Goal: Task Accomplishment & Management: Manage account settings

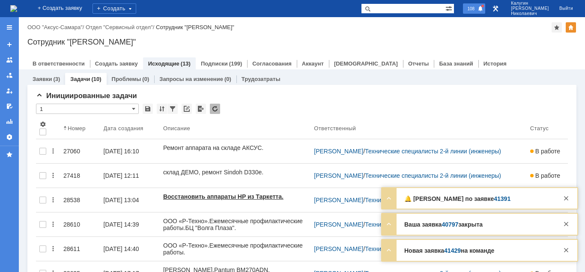
click at [477, 7] on span "108" at bounding box center [471, 9] width 12 height 6
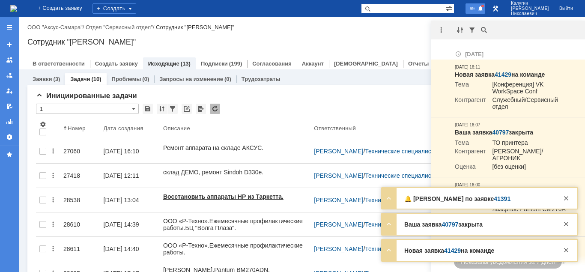
click at [477, 7] on span "99" at bounding box center [472, 9] width 10 height 6
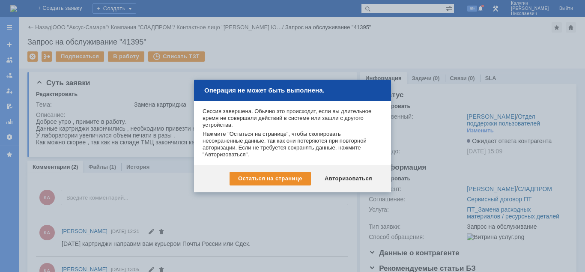
drag, startPoint x: 352, startPoint y: 179, endPoint x: 349, endPoint y: 176, distance: 4.4
click at [352, 179] on div "Авторизоваться" at bounding box center [348, 179] width 65 height 14
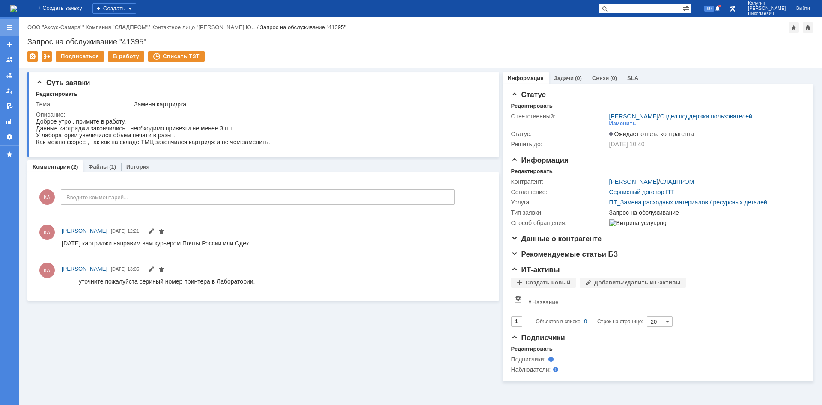
click at [11, 27] on div at bounding box center [9, 27] width 7 height 7
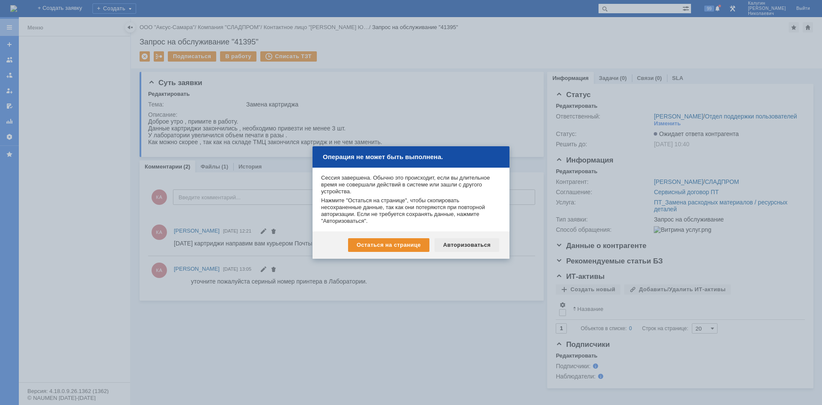
click at [463, 246] on div "Авторизоваться" at bounding box center [467, 245] width 65 height 14
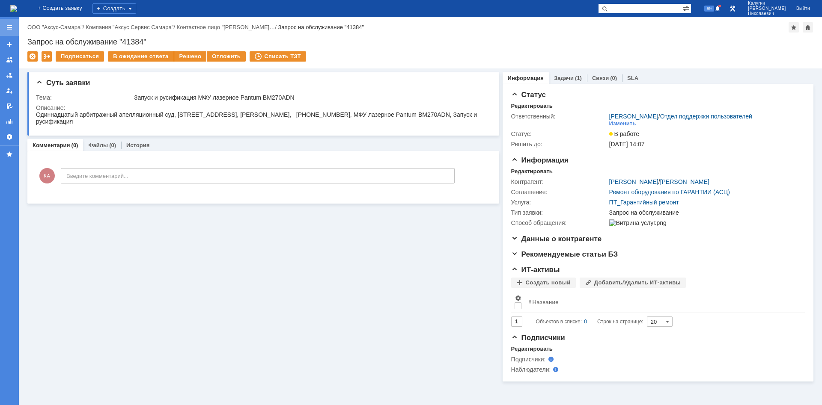
click at [9, 28] on div at bounding box center [9, 27] width 7 height 7
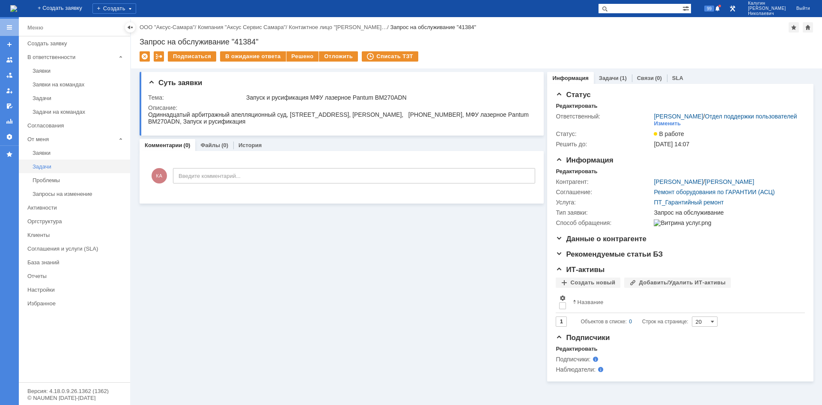
click at [44, 167] on div "Задачи" at bounding box center [79, 167] width 92 height 6
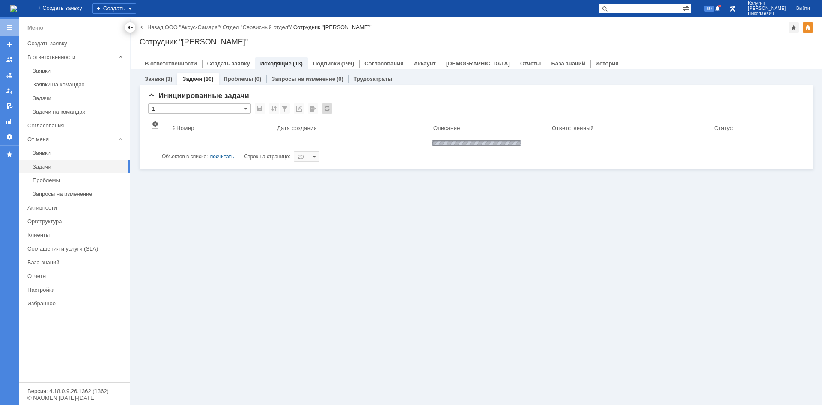
click at [130, 30] on div at bounding box center [130, 27] width 7 height 7
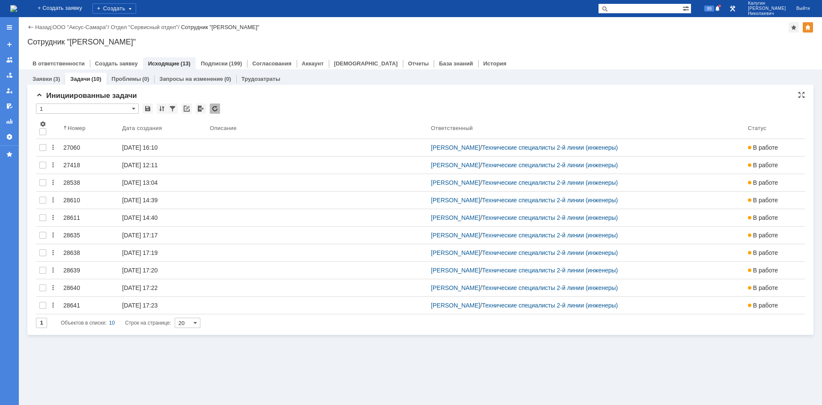
click at [62, 112] on input "1" at bounding box center [87, 109] width 103 height 10
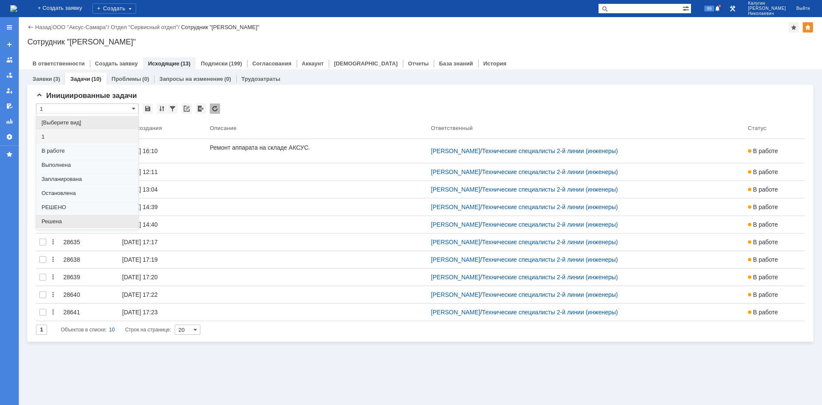
click at [57, 223] on span "Решена" at bounding box center [88, 221] width 92 height 7
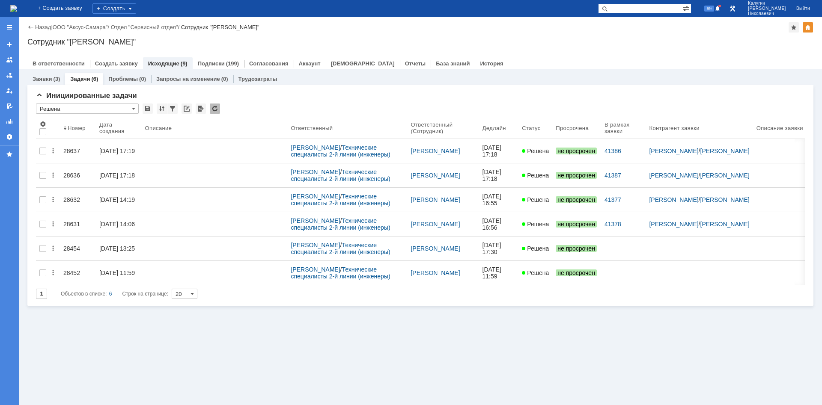
type input "Решена"
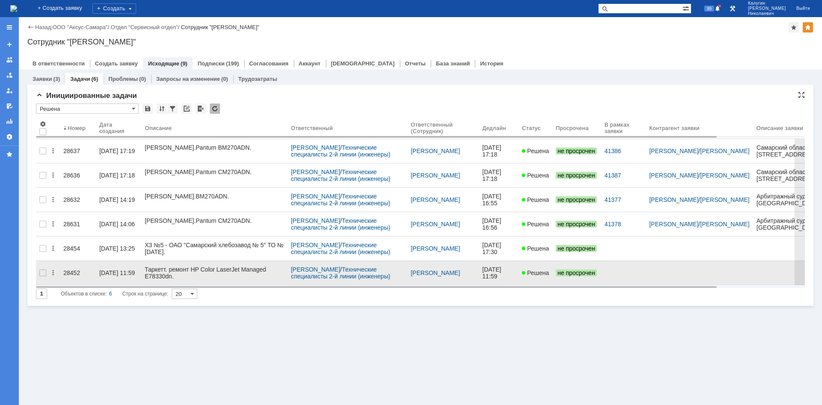
click at [71, 270] on div "28452" at bounding box center [77, 273] width 29 height 7
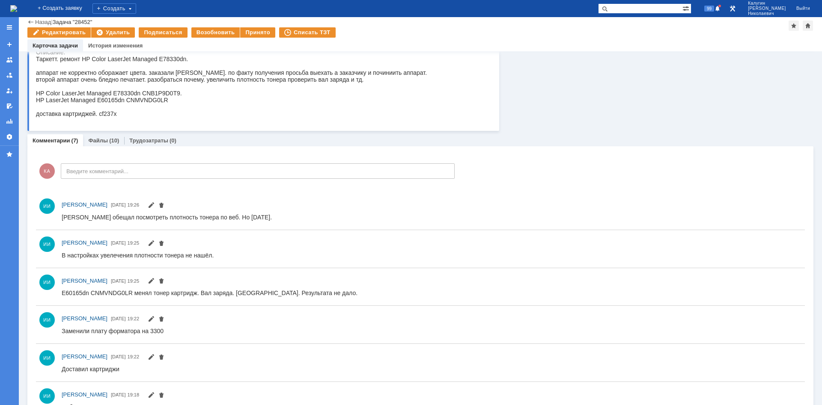
scroll to position [131, 0]
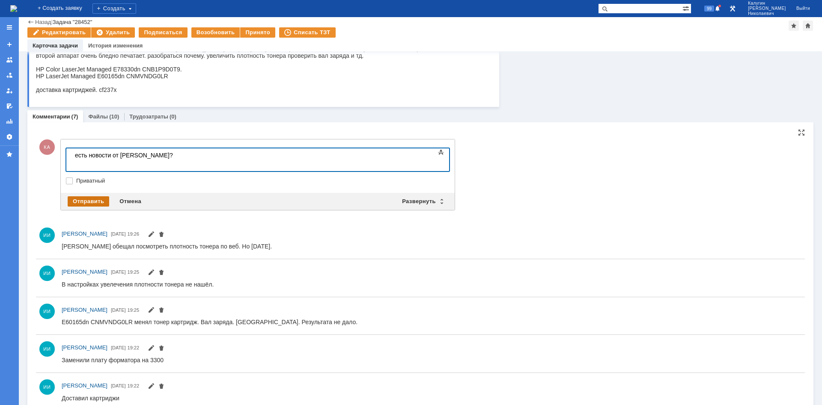
click at [86, 201] on div "Отправить" at bounding box center [89, 202] width 42 height 10
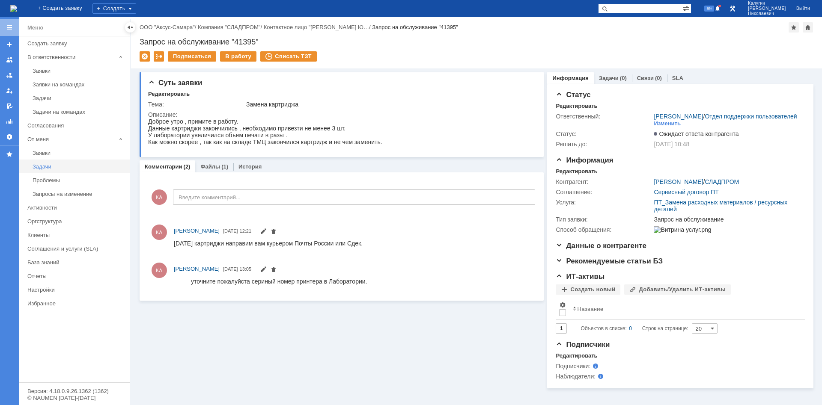
click at [42, 168] on div "Задачи" at bounding box center [79, 167] width 92 height 6
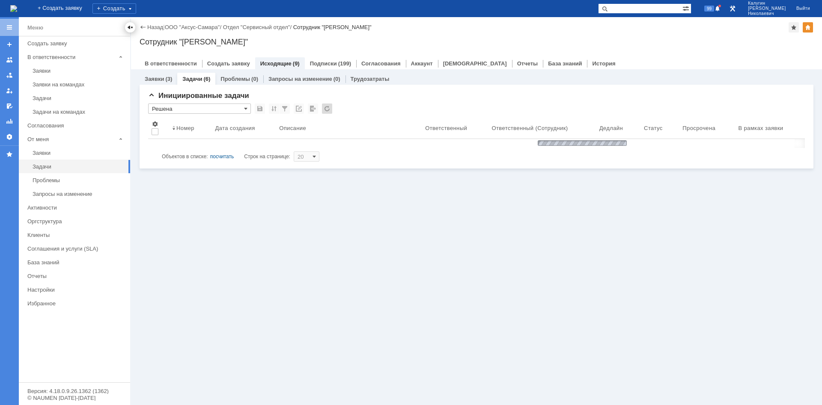
click at [131, 29] on div at bounding box center [130, 27] width 7 height 7
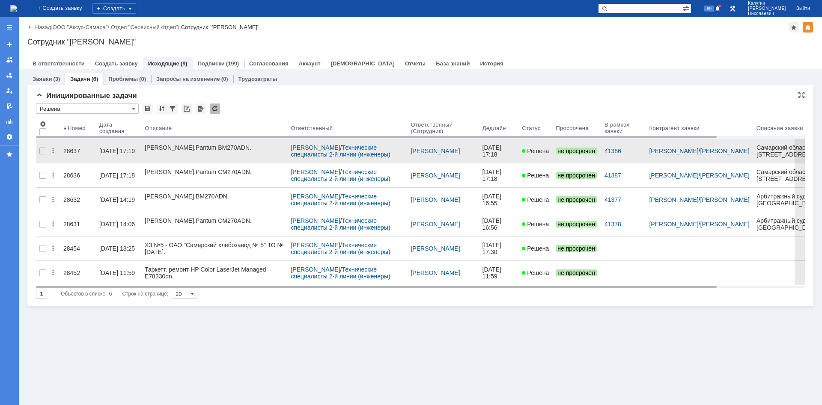
drag, startPoint x: 73, startPoint y: 149, endPoint x: 72, endPoint y: 155, distance: 5.7
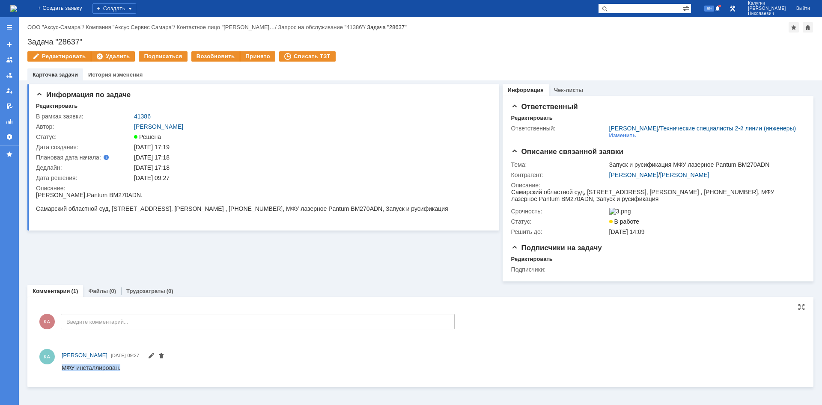
drag, startPoint x: 64, startPoint y: 367, endPoint x: 125, endPoint y: 369, distance: 60.9
click at [125, 369] on html "МФУ инсталлирован." at bounding box center [431, 368] width 739 height 8
click at [150, 116] on link "41386" at bounding box center [142, 116] width 17 height 7
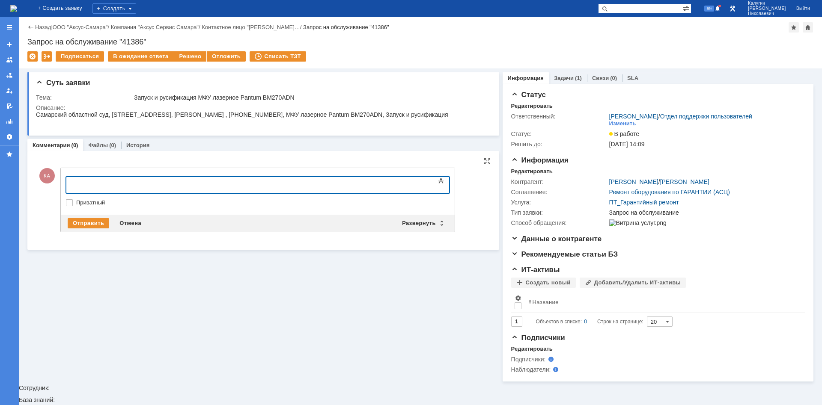
click at [83, 184] on div at bounding box center [136, 184] width 122 height 7
click at [88, 222] on div "Отправить" at bounding box center [89, 223] width 42 height 10
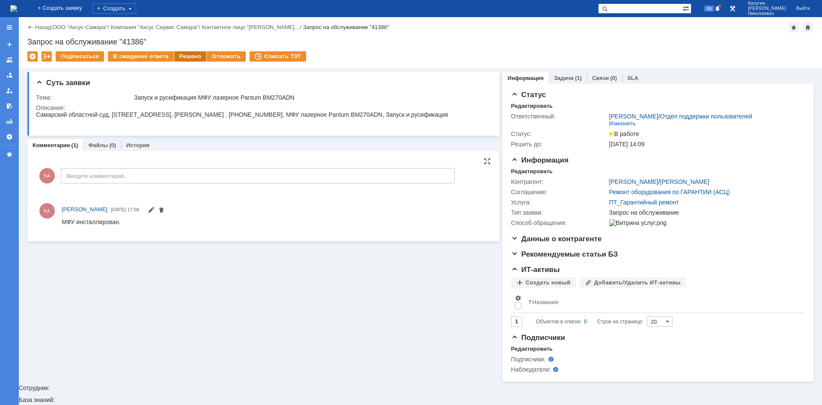
drag, startPoint x: 178, startPoint y: 60, endPoint x: 178, endPoint y: 65, distance: 5.1
click at [178, 60] on div "Решено" at bounding box center [190, 56] width 33 height 10
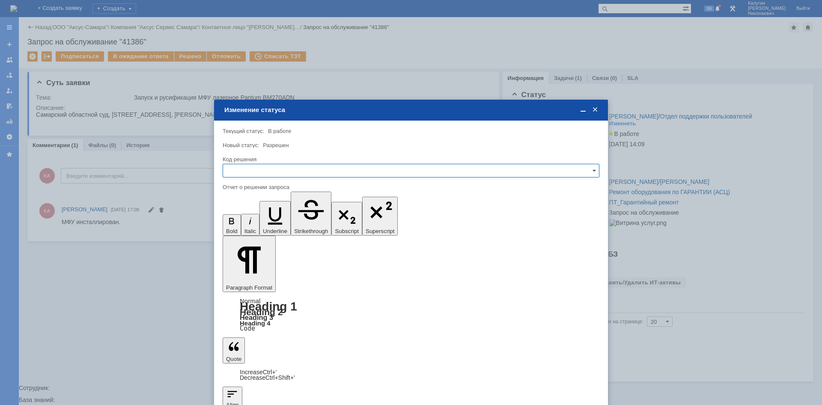
click at [233, 171] on input "text" at bounding box center [411, 171] width 377 height 14
click at [245, 226] on span "Решено" at bounding box center [411, 229] width 366 height 7
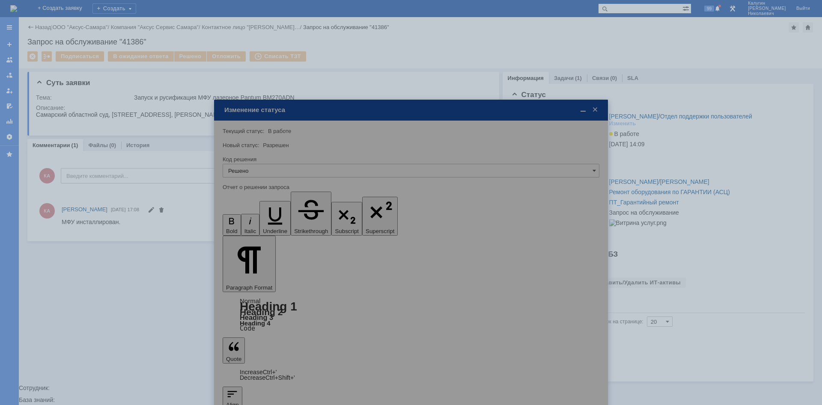
type input "Решено"
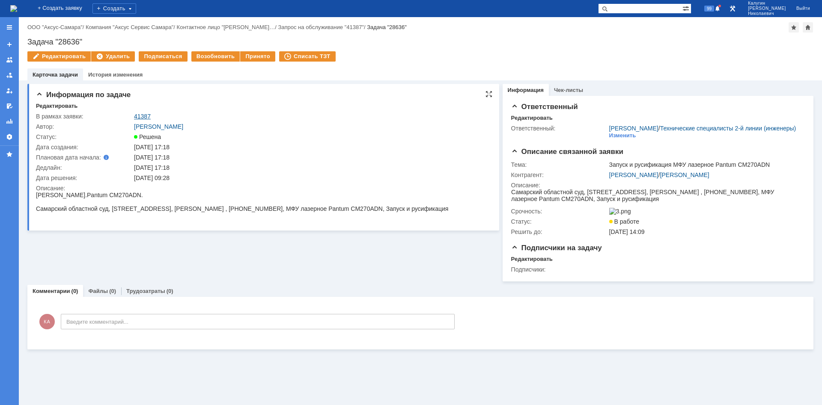
click at [140, 115] on link "41387" at bounding box center [142, 116] width 17 height 7
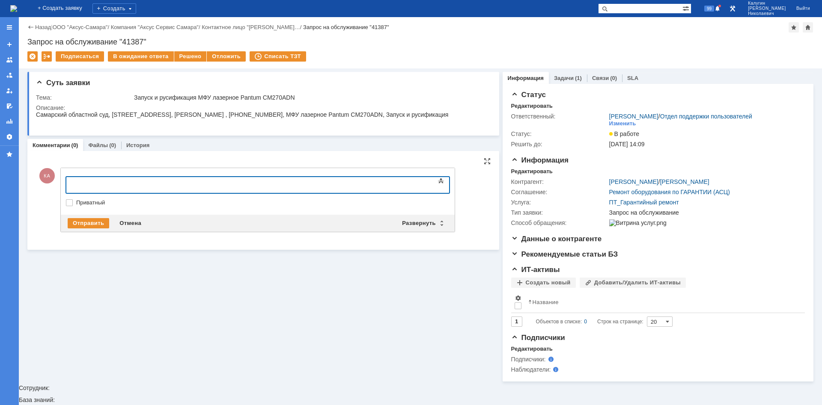
click at [82, 182] on div at bounding box center [136, 184] width 122 height 7
click at [81, 220] on div "Отправить" at bounding box center [89, 223] width 42 height 10
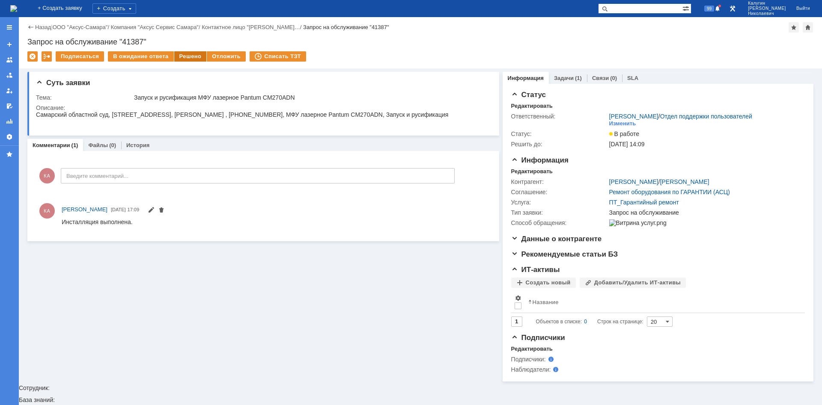
click at [178, 54] on div "Решено" at bounding box center [190, 56] width 33 height 10
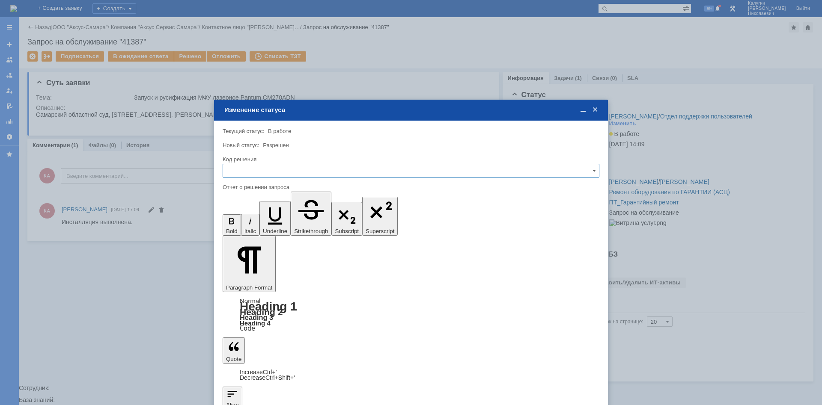
click at [233, 172] on input "text" at bounding box center [411, 171] width 377 height 14
click at [247, 228] on span "Решено" at bounding box center [411, 229] width 366 height 7
type input "Решено"
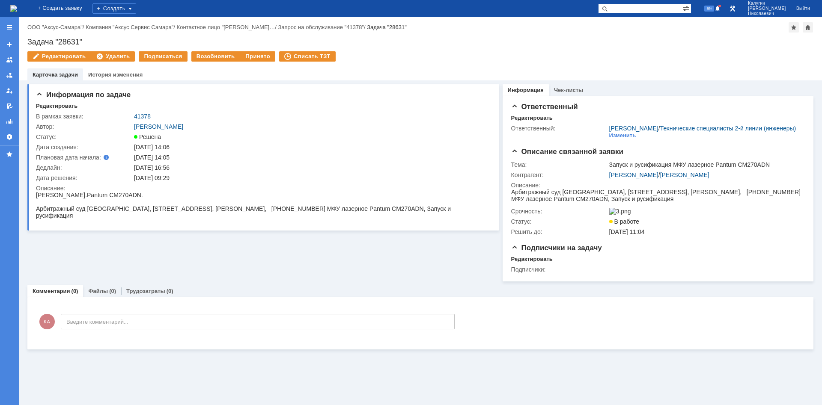
click at [144, 118] on link "41378" at bounding box center [142, 116] width 17 height 7
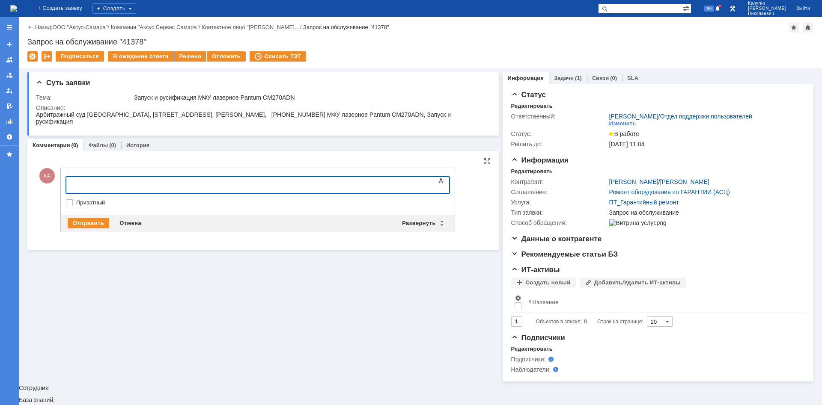
click at [78, 181] on body at bounding box center [136, 184] width 128 height 15
click at [87, 220] on div "Отправить" at bounding box center [89, 223] width 42 height 10
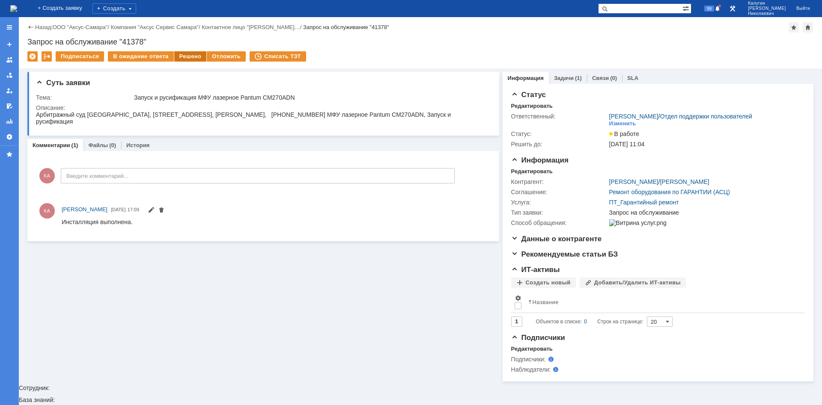
click at [184, 59] on div "Решено" at bounding box center [190, 56] width 33 height 10
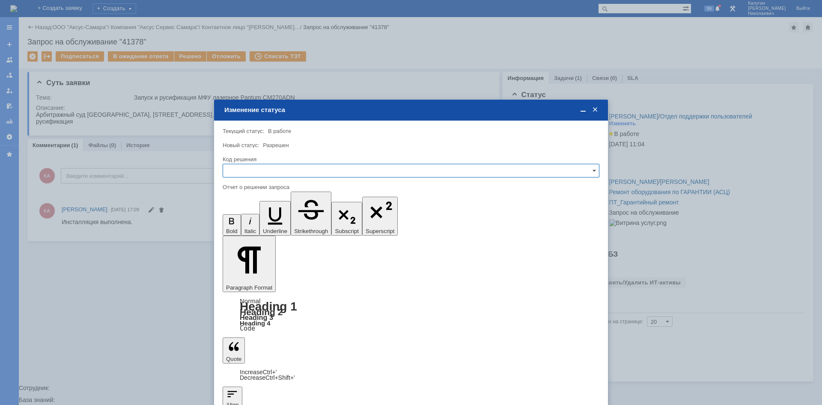
click at [251, 164] on div "Код решения" at bounding box center [411, 170] width 377 height 28
click at [249, 170] on input "text" at bounding box center [411, 171] width 377 height 14
click at [253, 226] on span "Решено" at bounding box center [411, 229] width 366 height 7
type input "Решено"
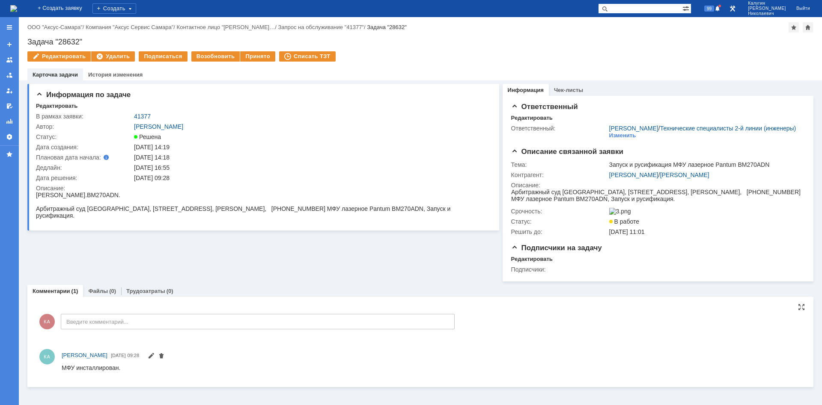
drag, startPoint x: 123, startPoint y: 742, endPoint x: 122, endPoint y: 370, distance: 372.5
drag, startPoint x: 125, startPoint y: 368, endPoint x: 59, endPoint y: 367, distance: 65.9
click at [62, 367] on html "МФУ инсталлирован." at bounding box center [431, 368] width 739 height 8
click at [147, 112] on td "41377" at bounding box center [309, 116] width 355 height 10
click at [146, 118] on link "41377" at bounding box center [142, 116] width 17 height 7
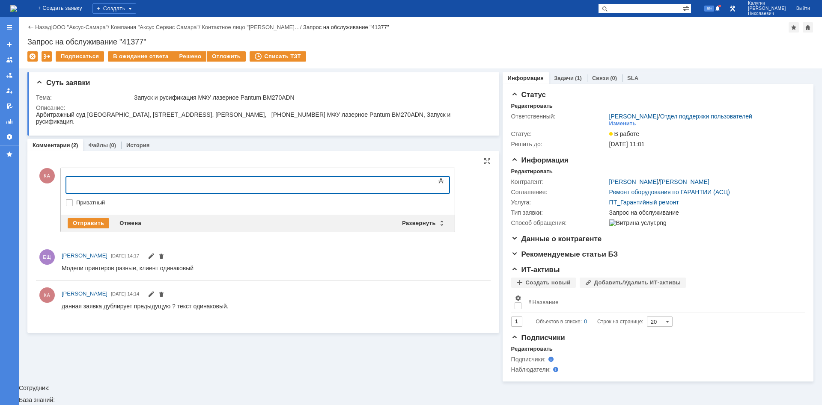
click at [93, 181] on body at bounding box center [136, 184] width 128 height 15
click at [86, 220] on div "Отправить" at bounding box center [89, 223] width 42 height 10
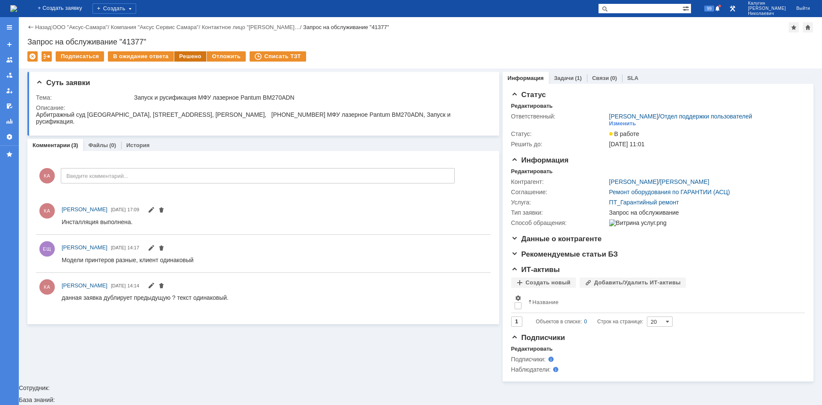
click at [184, 61] on div "Решено" at bounding box center [190, 56] width 33 height 10
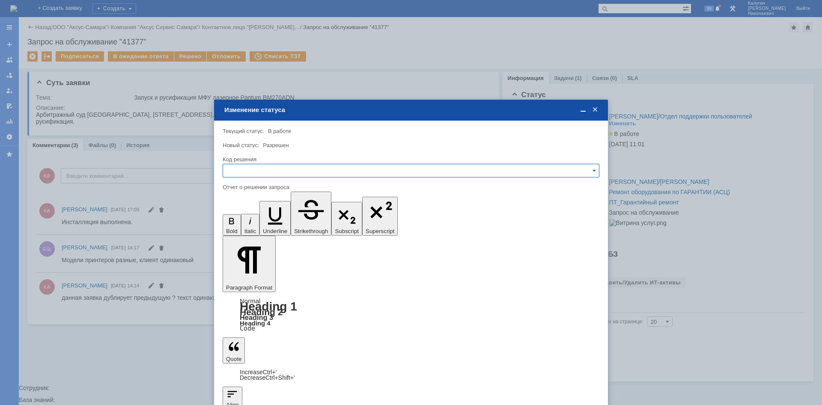
click at [241, 175] on input "text" at bounding box center [411, 171] width 377 height 14
click at [253, 228] on span "Решено" at bounding box center [411, 229] width 366 height 7
type input "Решено"
drag, startPoint x: 247, startPoint y: 289, endPoint x: 212, endPoint y: 311, distance: 41.9
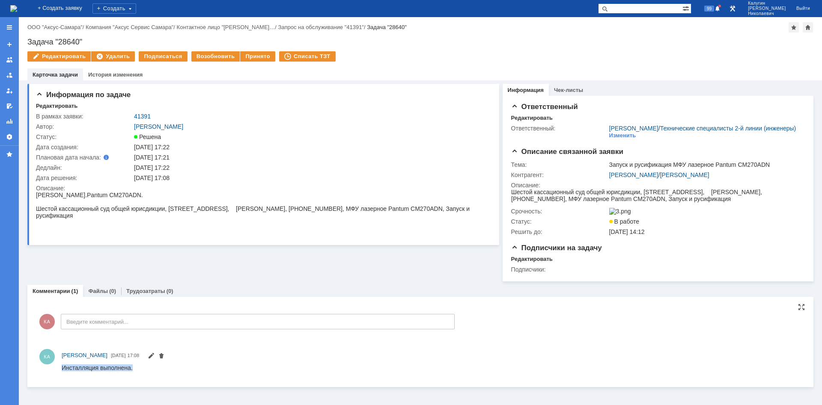
drag, startPoint x: 63, startPoint y: 369, endPoint x: 134, endPoint y: 373, distance: 71.2
click at [134, 372] on html "Инсталляция выполнена." at bounding box center [431, 368] width 739 height 8
copy div "Инсталляция выполнена."
click at [138, 114] on link "41391" at bounding box center [142, 116] width 17 height 7
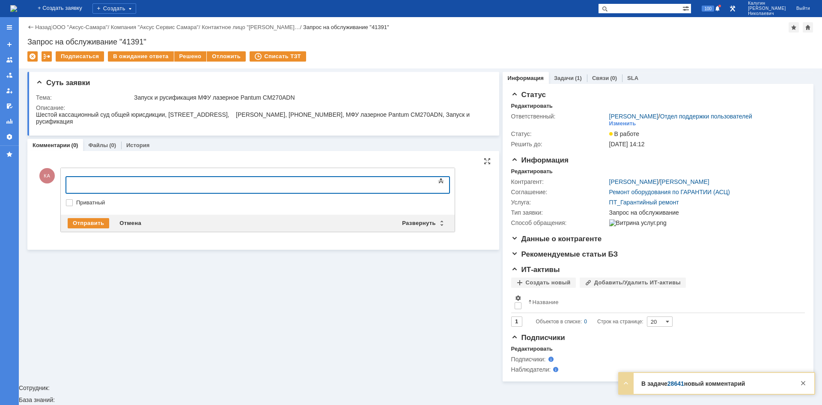
click at [89, 183] on div at bounding box center [136, 184] width 122 height 7
click at [85, 221] on div "Отправить" at bounding box center [89, 223] width 42 height 10
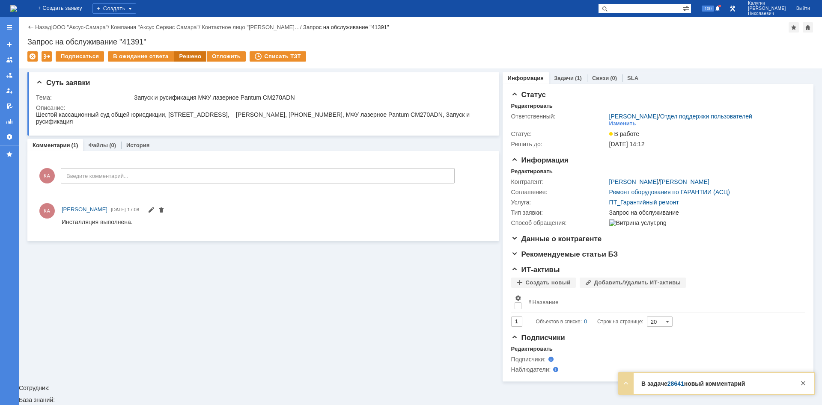
click at [181, 58] on div "Решено" at bounding box center [190, 56] width 33 height 10
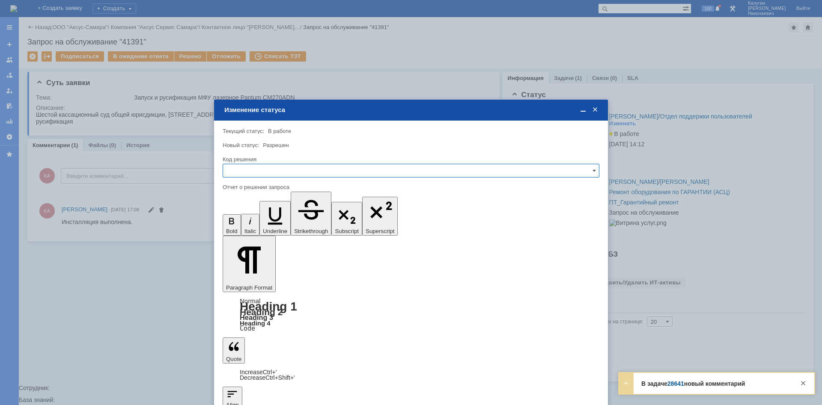
click at [242, 170] on input "text" at bounding box center [411, 171] width 377 height 14
drag, startPoint x: 243, startPoint y: 228, endPoint x: 24, endPoint y: 60, distance: 276.0
click at [243, 228] on span "Решено" at bounding box center [411, 229] width 366 height 7
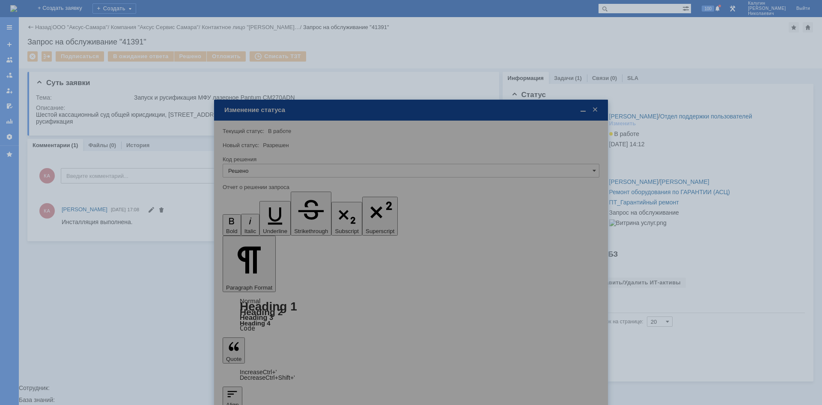
type input "Решено"
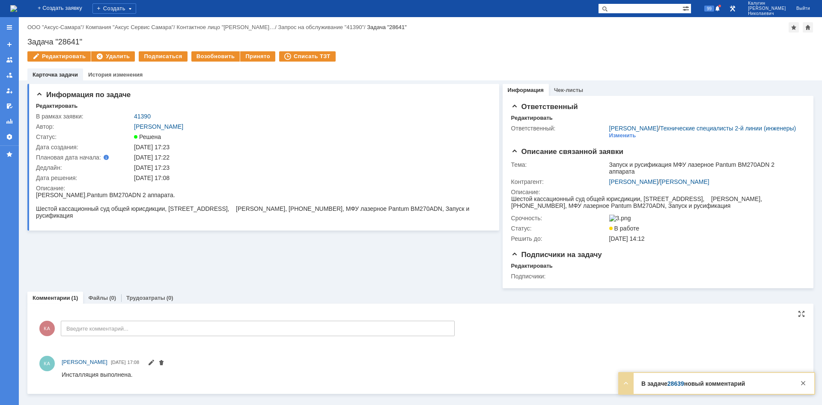
drag, startPoint x: 62, startPoint y: 375, endPoint x: 134, endPoint y: 378, distance: 72.9
drag, startPoint x: 134, startPoint y: 376, endPoint x: 122, endPoint y: 754, distance: 378.7
click at [62, 374] on html "Инсталляция выполнена." at bounding box center [431, 375] width 739 height 8
copy div "Инсталляция выполнена."
click at [145, 115] on link "41390" at bounding box center [142, 116] width 17 height 7
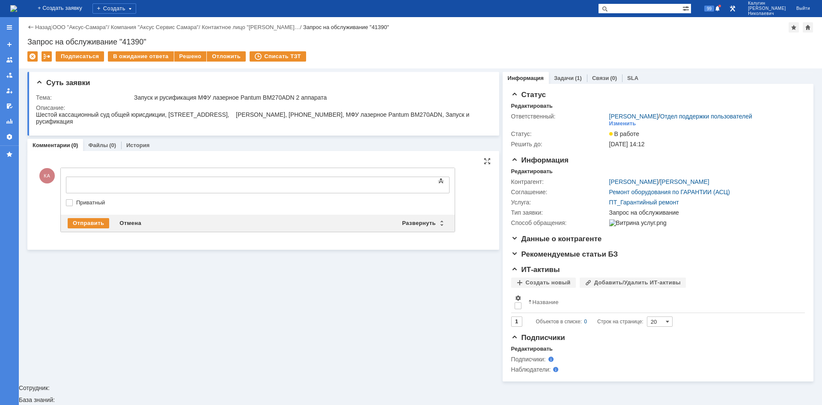
click at [84, 182] on div at bounding box center [136, 184] width 122 height 7
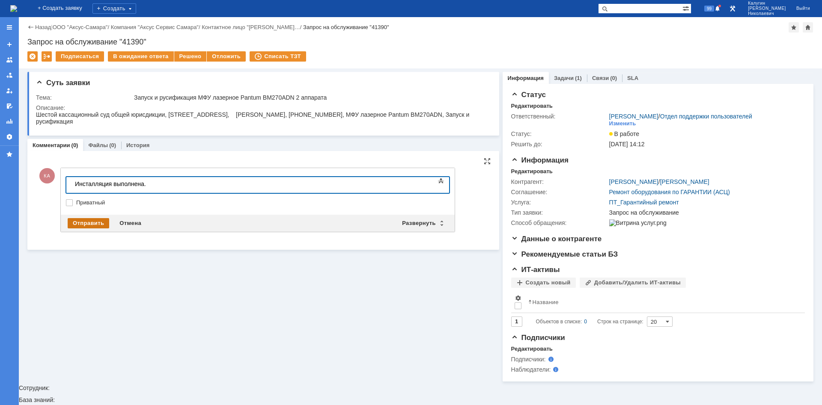
click at [86, 220] on div "Отправить" at bounding box center [89, 223] width 42 height 10
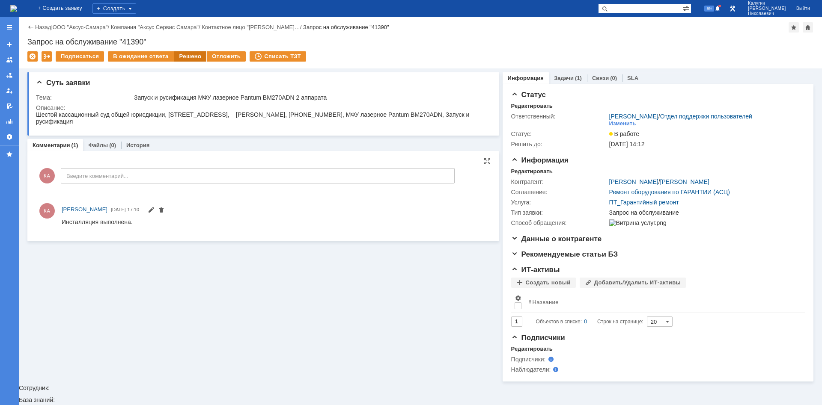
click at [184, 57] on div "Решено" at bounding box center [190, 56] width 33 height 10
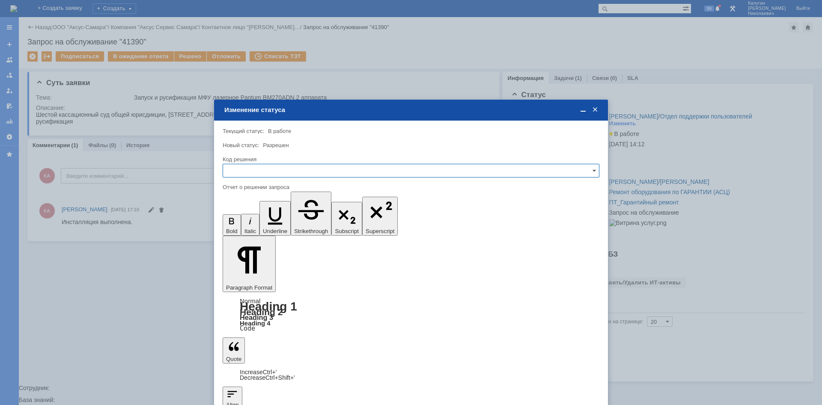
click at [247, 176] on input "text" at bounding box center [411, 171] width 377 height 14
drag, startPoint x: 253, startPoint y: 225, endPoint x: 30, endPoint y: 24, distance: 300.4
click at [253, 225] on div "Решено" at bounding box center [411, 229] width 376 height 14
type input "Решено"
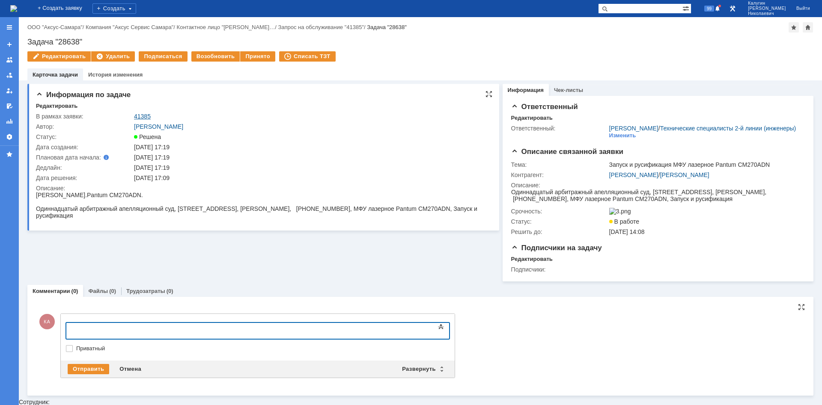
click at [145, 117] on link "41385" at bounding box center [142, 116] width 17 height 7
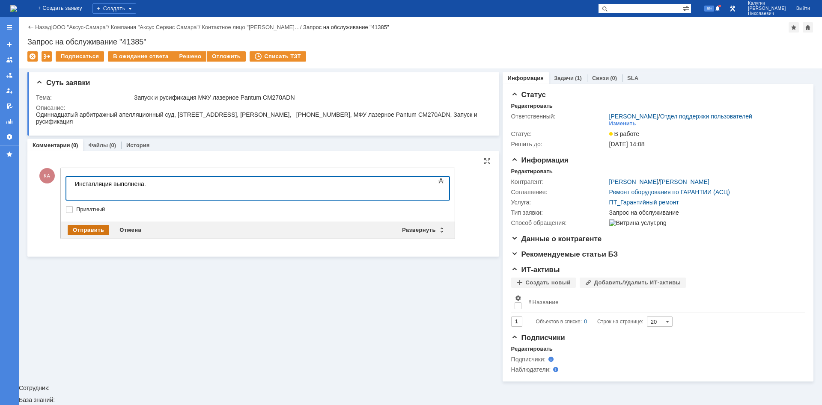
click at [82, 233] on div "Отправить" at bounding box center [89, 230] width 42 height 10
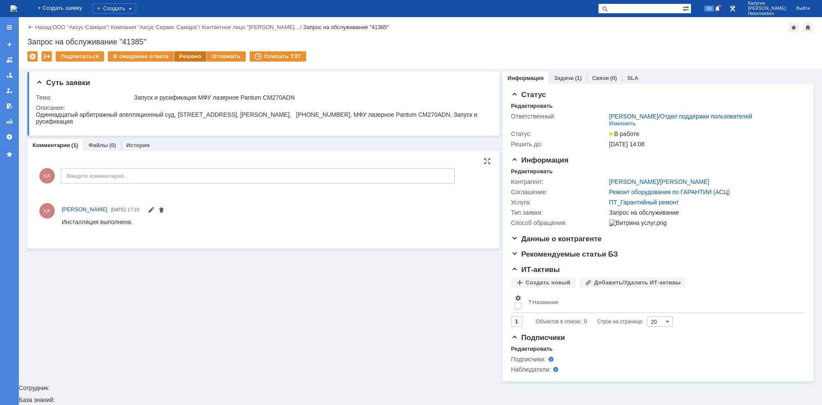
click at [183, 60] on div "Решено" at bounding box center [190, 56] width 33 height 10
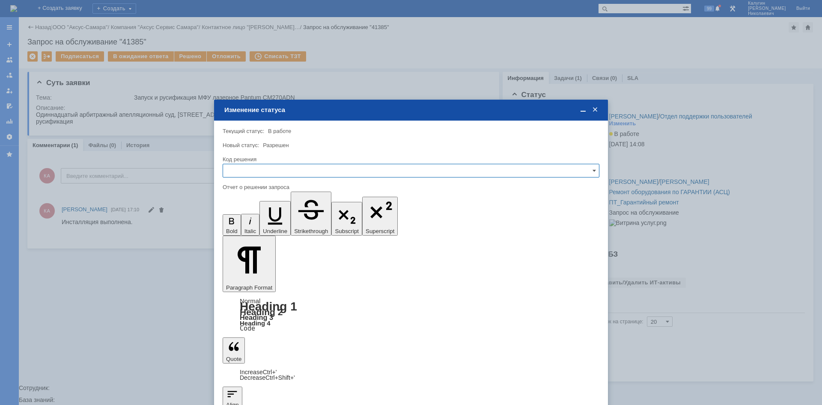
click at [263, 167] on input "text" at bounding box center [411, 171] width 377 height 14
click at [253, 227] on span "Решено" at bounding box center [411, 229] width 366 height 7
type input "Решено"
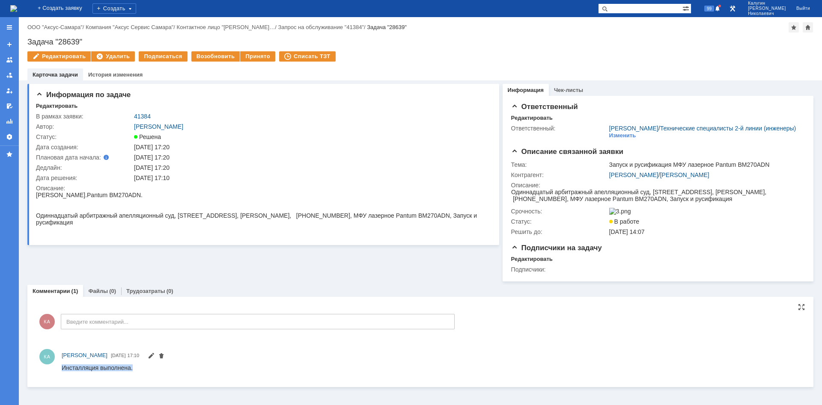
drag, startPoint x: 62, startPoint y: 368, endPoint x: 145, endPoint y: 372, distance: 82.7
click at [145, 372] on html "Инсталляция выполнена." at bounding box center [431, 368] width 739 height 8
copy div "Инсталляция выполнена."
click at [143, 116] on link "41384" at bounding box center [142, 116] width 17 height 7
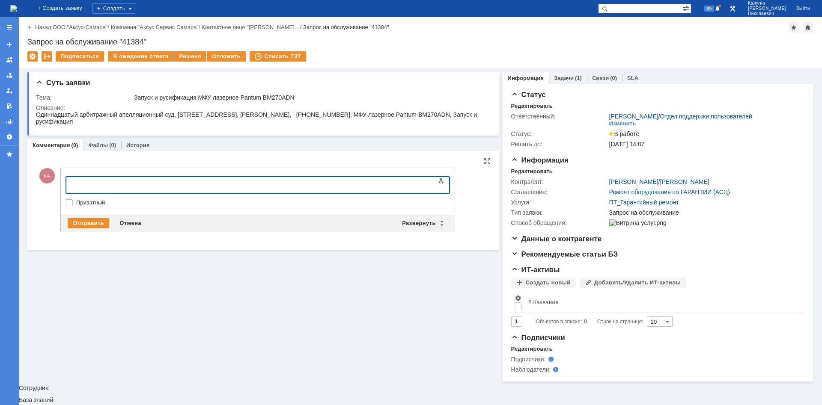
drag, startPoint x: 79, startPoint y: 183, endPoint x: 80, endPoint y: 188, distance: 5.6
click at [79, 183] on div at bounding box center [136, 184] width 122 height 7
click at [82, 219] on div "Отправить" at bounding box center [89, 223] width 42 height 10
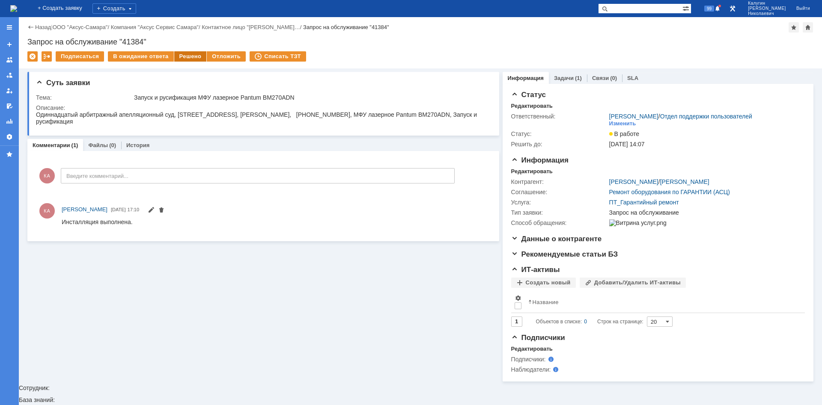
click at [179, 60] on div "Решено" at bounding box center [190, 56] width 33 height 10
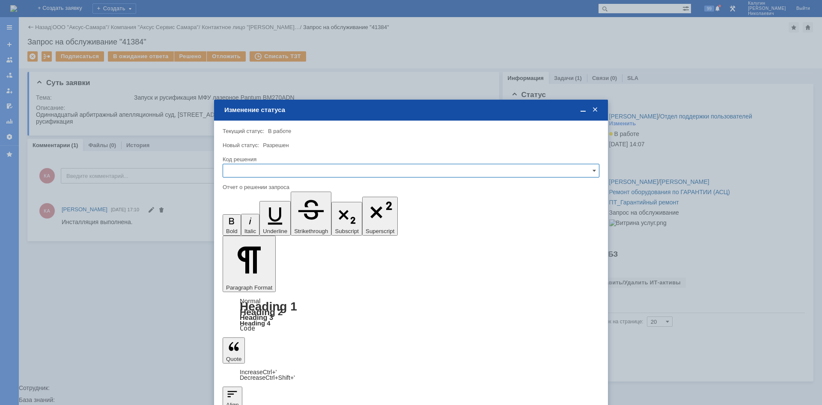
click at [238, 174] on input "text" at bounding box center [411, 171] width 377 height 14
drag, startPoint x: 250, startPoint y: 223, endPoint x: 27, endPoint y: 22, distance: 300.4
click at [250, 223] on div "Решено" at bounding box center [411, 229] width 376 height 14
type input "Решено"
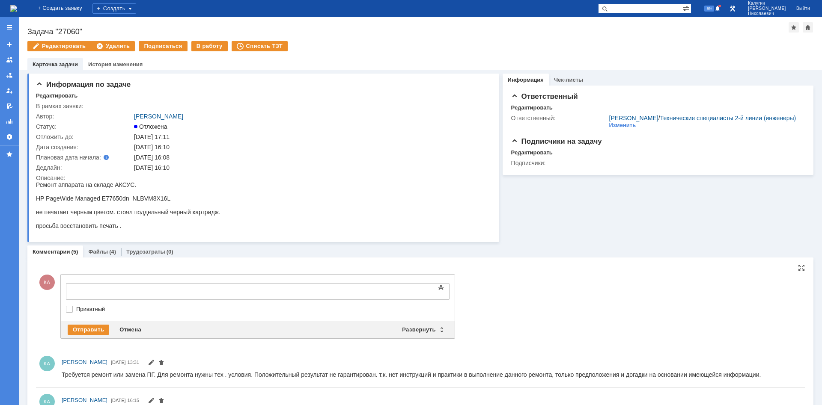
click at [89, 292] on div at bounding box center [136, 290] width 122 height 7
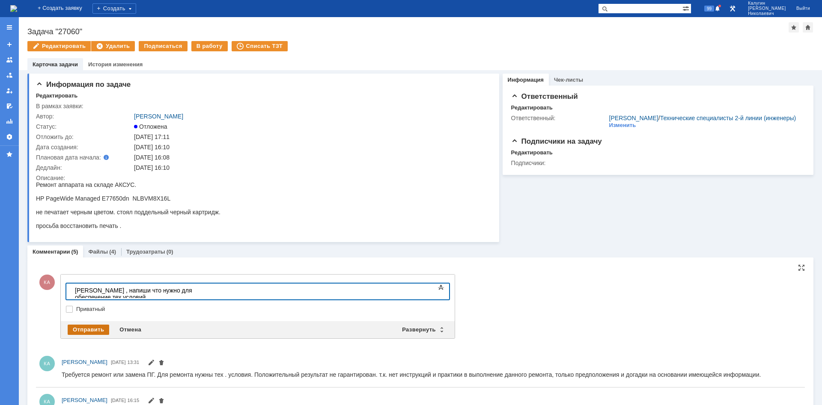
click at [79, 329] on div "Отправить" at bounding box center [89, 330] width 42 height 10
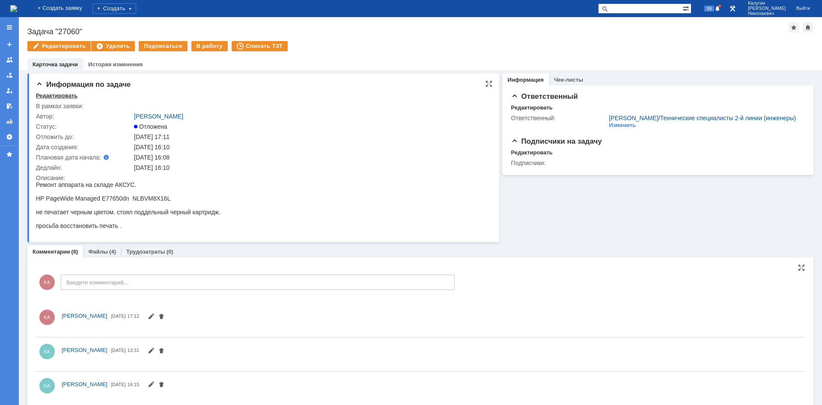
click at [60, 96] on div "Редактировать" at bounding box center [57, 95] width 42 height 7
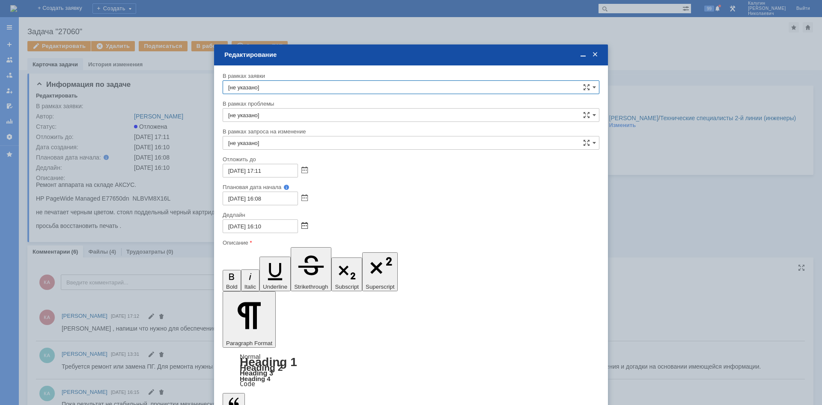
click at [305, 224] on span at bounding box center [304, 226] width 6 height 7
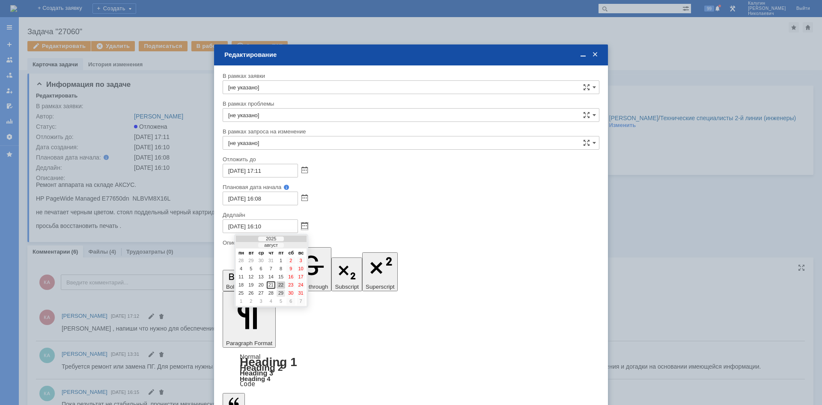
click at [283, 294] on div "29" at bounding box center [281, 293] width 9 height 7
type input "29.08.2025 16:10"
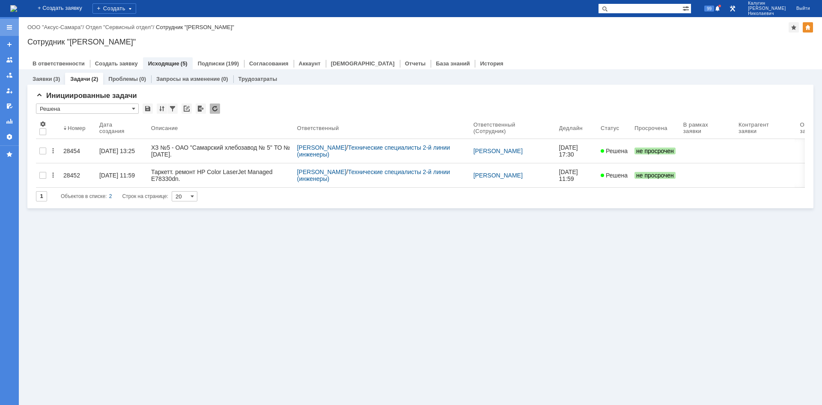
click at [8, 28] on div at bounding box center [9, 27] width 7 height 7
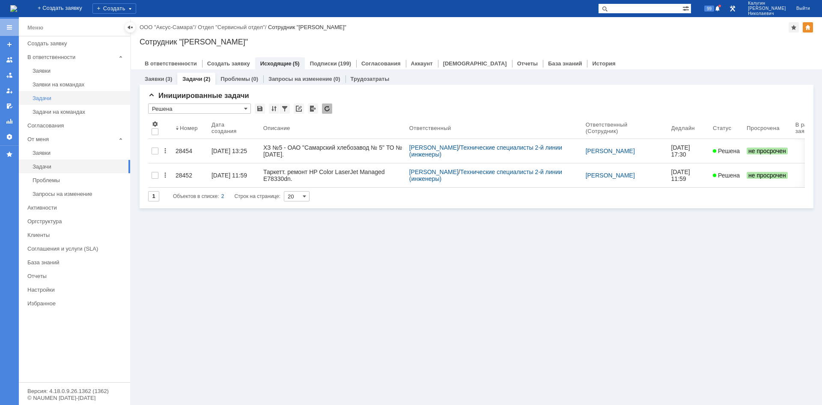
click at [45, 96] on div "Задачи" at bounding box center [79, 98] width 92 height 6
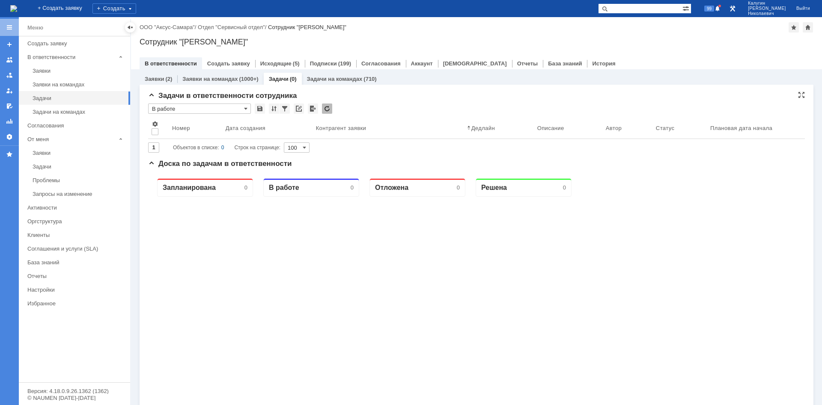
click at [176, 108] on input "В работе" at bounding box center [199, 109] width 103 height 10
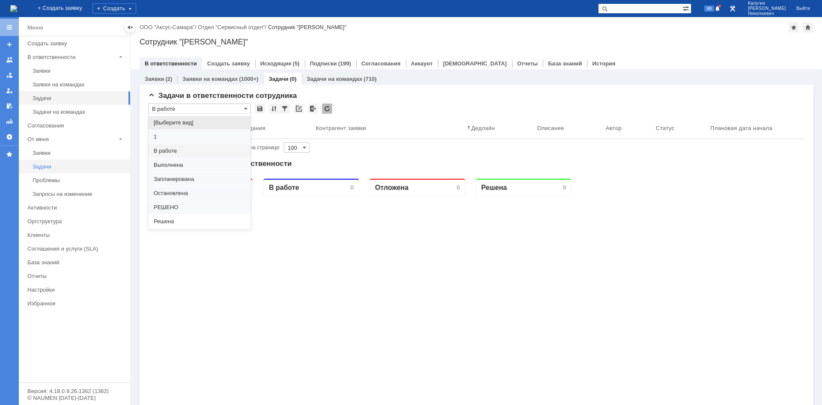
click at [51, 166] on div "Задачи" at bounding box center [79, 167] width 92 height 6
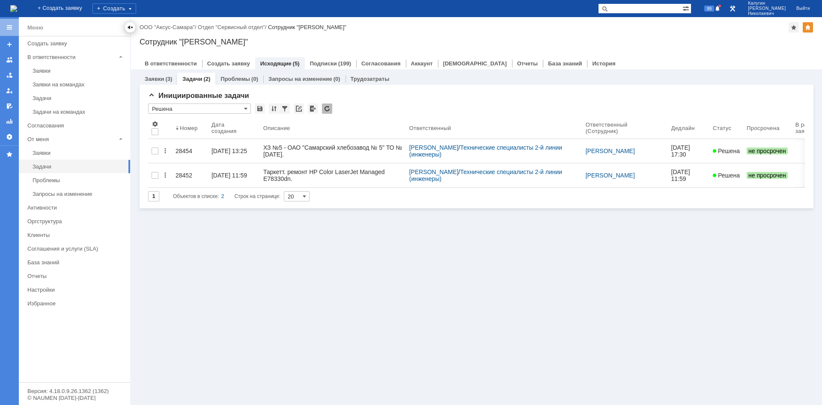
click at [129, 26] on div at bounding box center [130, 27] width 7 height 7
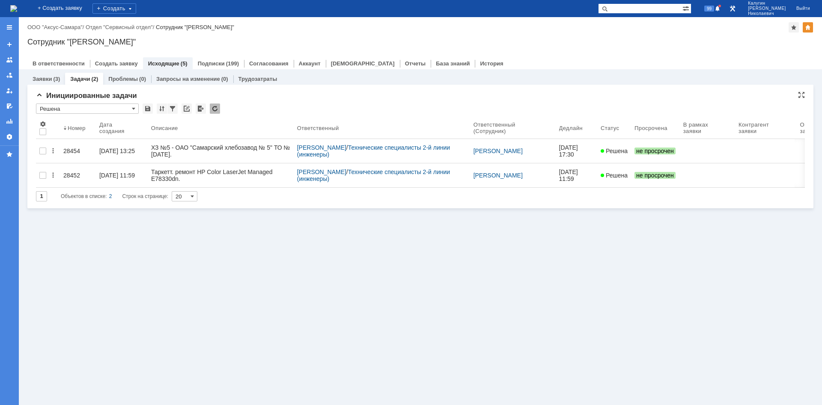
click at [72, 110] on input "Решена" at bounding box center [87, 109] width 103 height 10
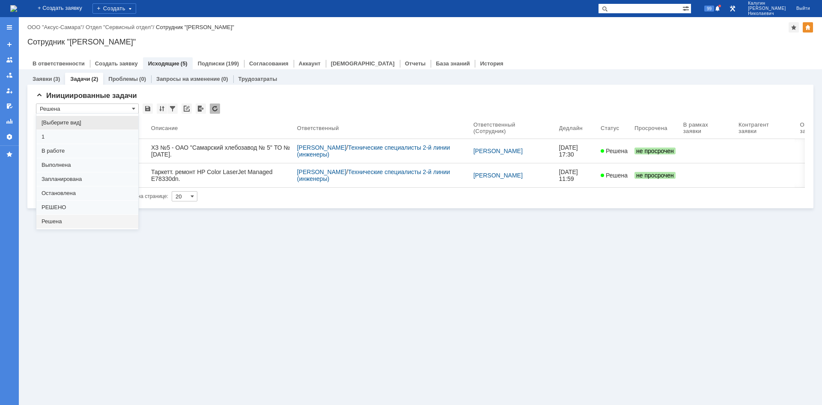
click at [66, 122] on span "[Выберите вид]" at bounding box center [88, 122] width 92 height 7
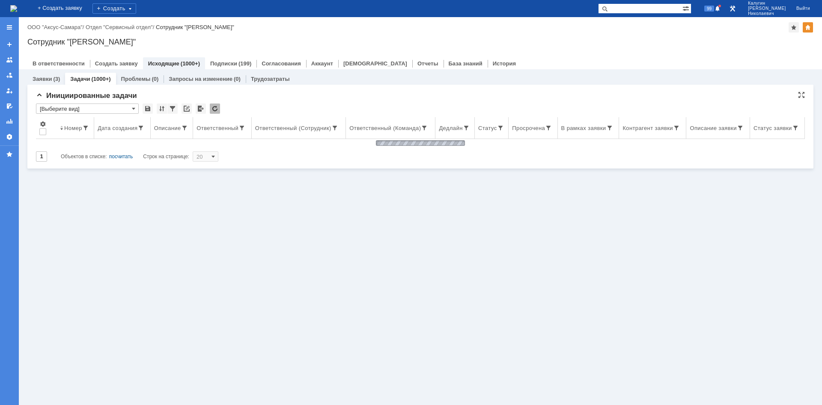
type input "[Выберите вид]"
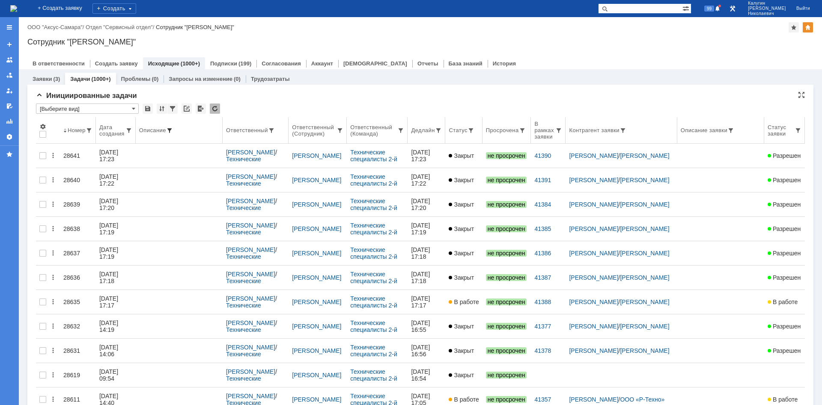
click at [172, 128] on span at bounding box center [169, 130] width 7 height 7
click at [275, 129] on span at bounding box center [271, 130] width 7 height 7
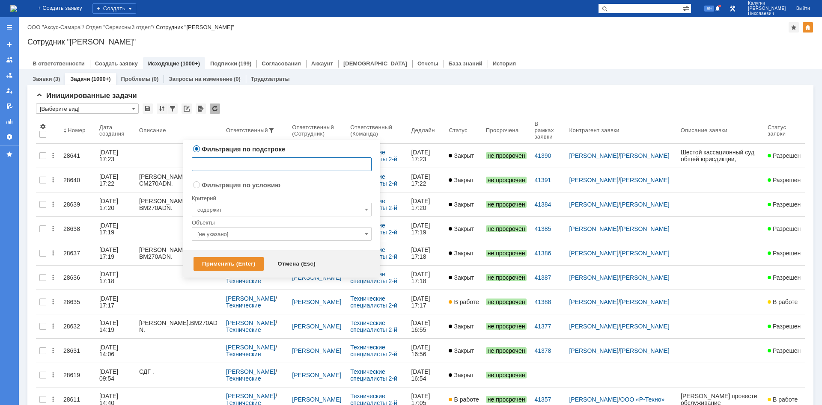
click at [217, 161] on input "text" at bounding box center [282, 165] width 180 height 14
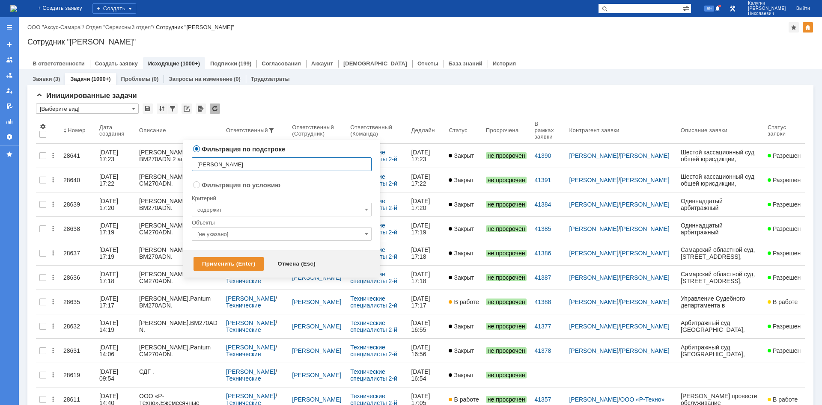
type input "иванов"
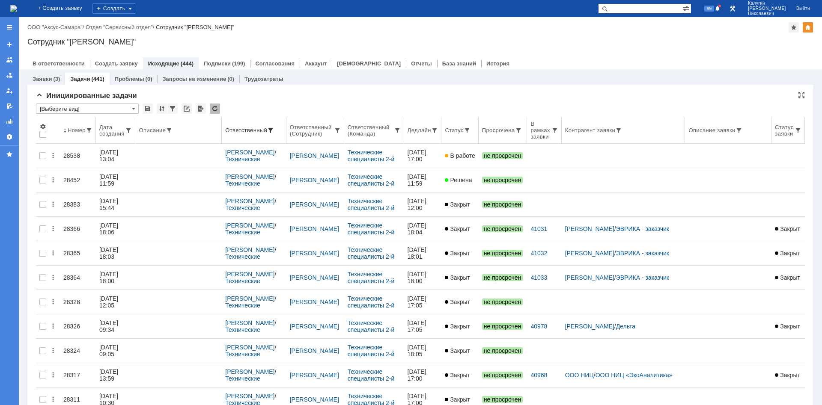
click at [400, 120] on body "Идет загрузка, пожалуйста, подождите. На домашнюю + Создать заявку Создать 99 К…" at bounding box center [411, 202] width 822 height 405
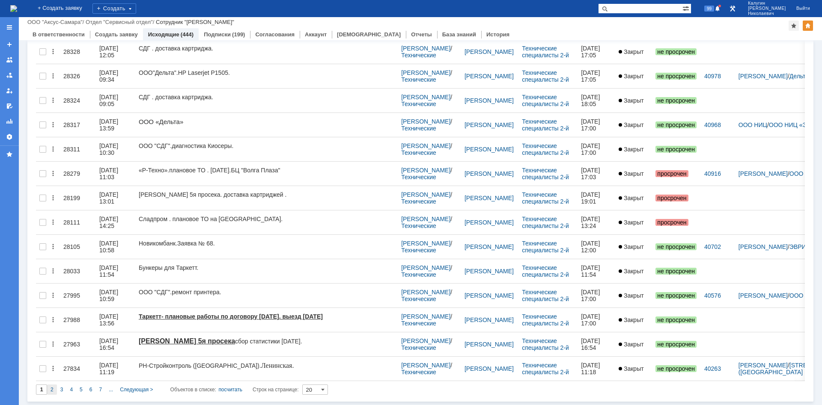
click at [51, 389] on span "2" at bounding box center [52, 390] width 3 height 6
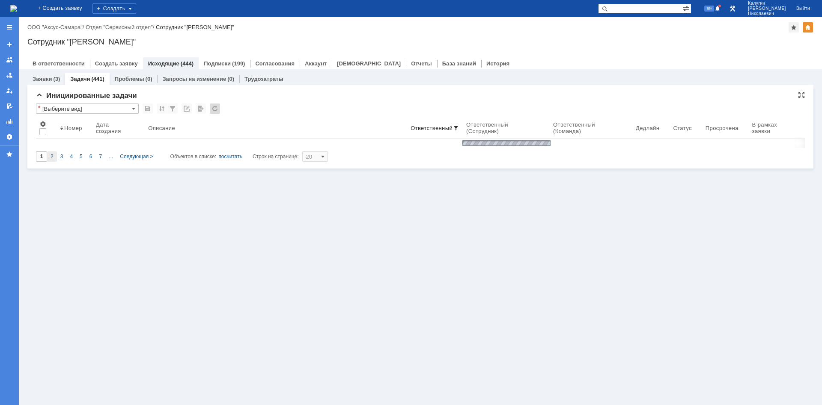
type input "2"
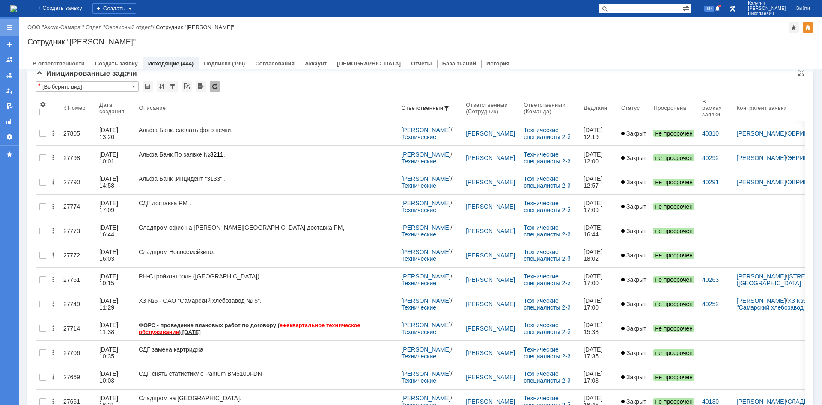
click at [10, 25] on div at bounding box center [9, 27] width 7 height 7
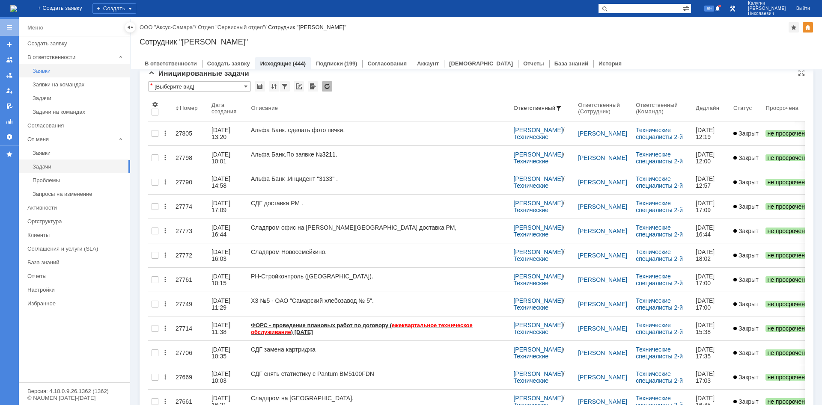
click at [41, 71] on div "Заявки" at bounding box center [79, 71] width 92 height 6
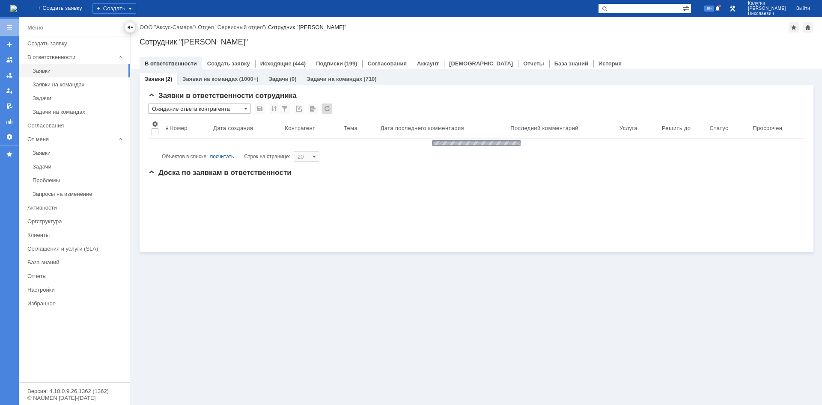
click at [130, 27] on div at bounding box center [130, 27] width 7 height 7
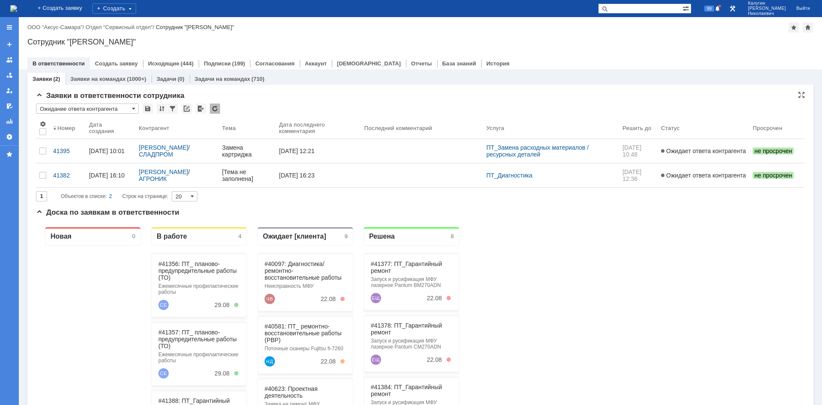
click at [82, 109] on input "Ожидание ответа контрагента" at bounding box center [87, 109] width 103 height 10
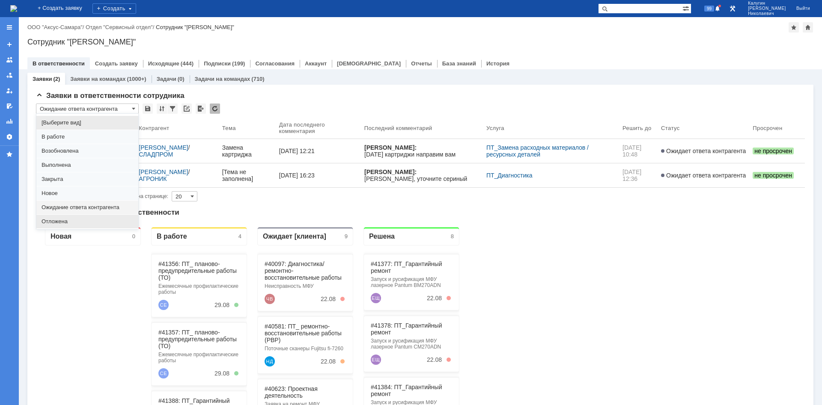
click at [63, 217] on div "Отложена" at bounding box center [87, 222] width 102 height 14
type input "Отложена"
type input "100"
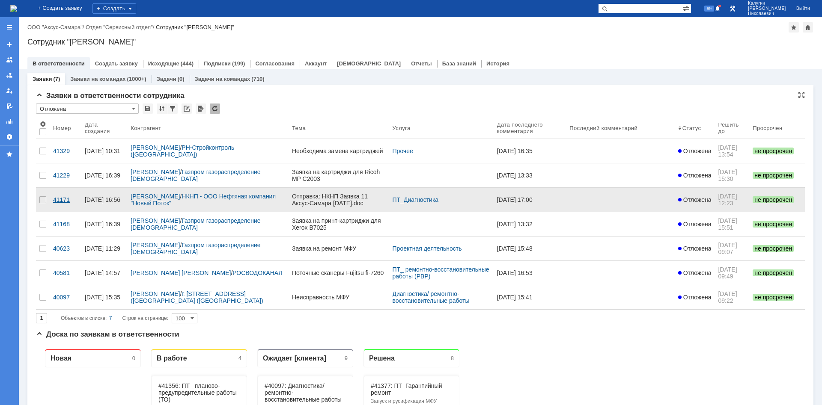
type input "Отложена"
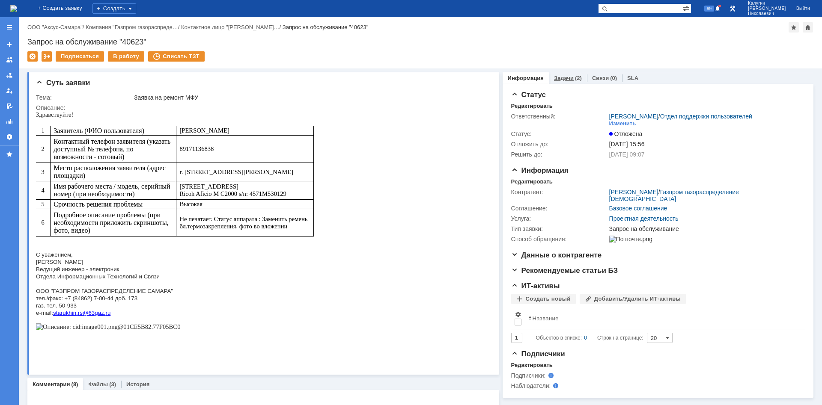
click at [561, 77] on link "Задачи" at bounding box center [564, 78] width 20 height 6
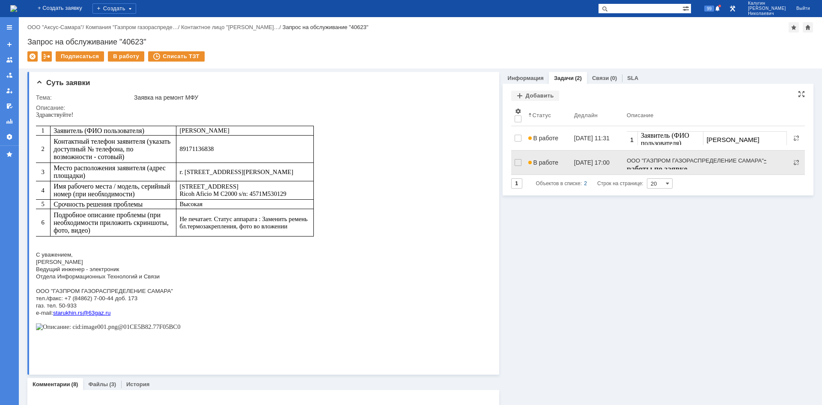
click at [545, 159] on span "В работе" at bounding box center [543, 162] width 30 height 7
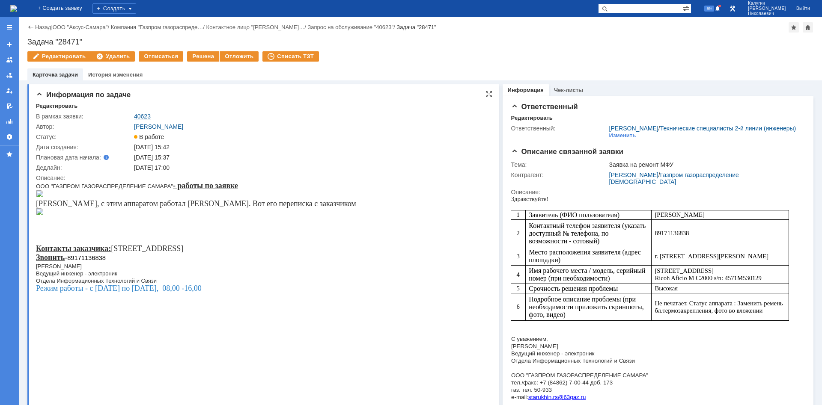
click at [143, 116] on link "40623" at bounding box center [142, 116] width 17 height 7
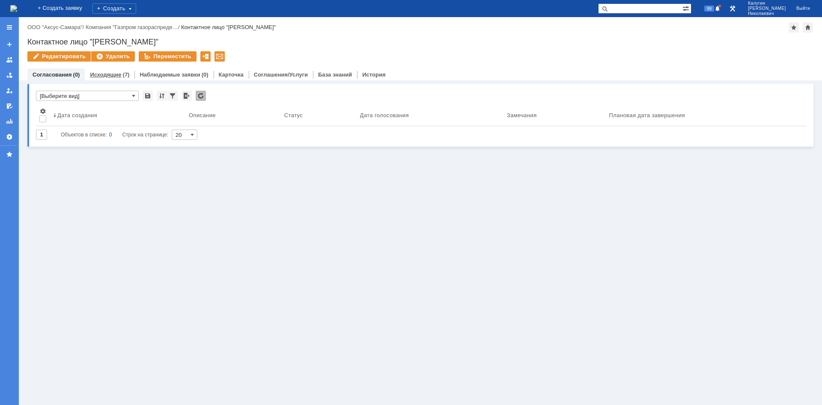
click at [109, 77] on link "Исходящие" at bounding box center [105, 75] width 31 height 6
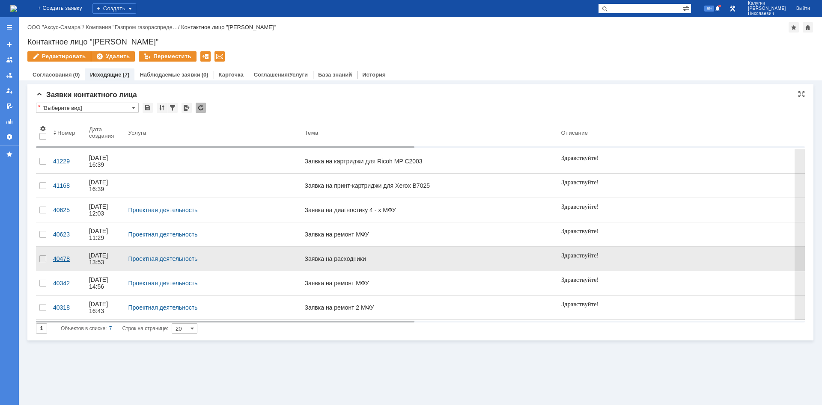
drag, startPoint x: 63, startPoint y: 232, endPoint x: 57, endPoint y: 259, distance: 27.1
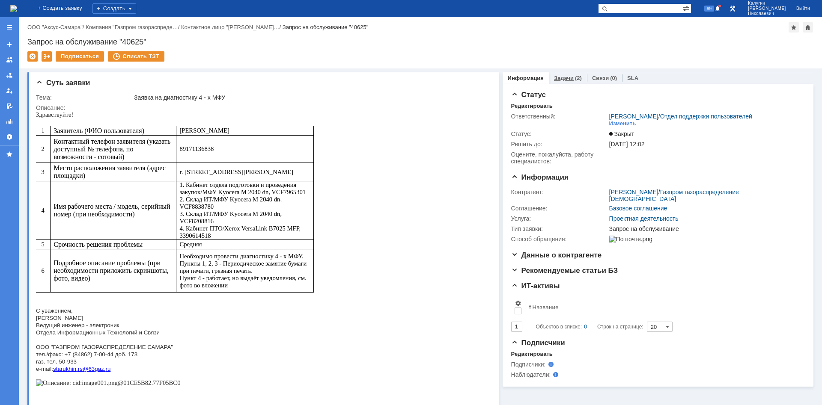
click at [563, 76] on link "Задачи" at bounding box center [564, 78] width 20 height 6
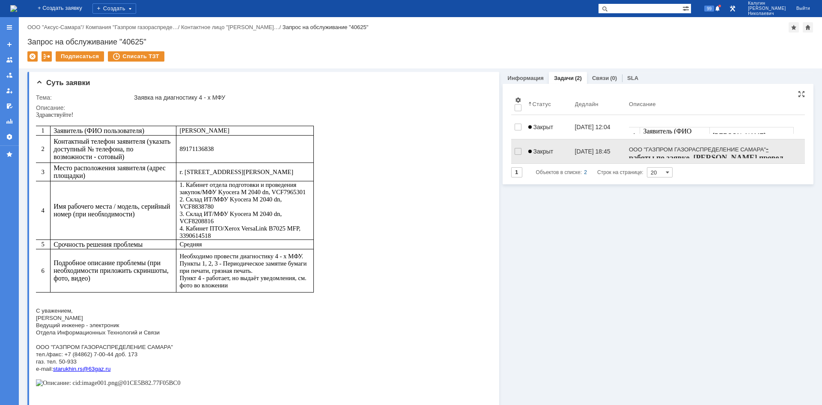
click at [548, 148] on span "Закрыт" at bounding box center [540, 151] width 25 height 7
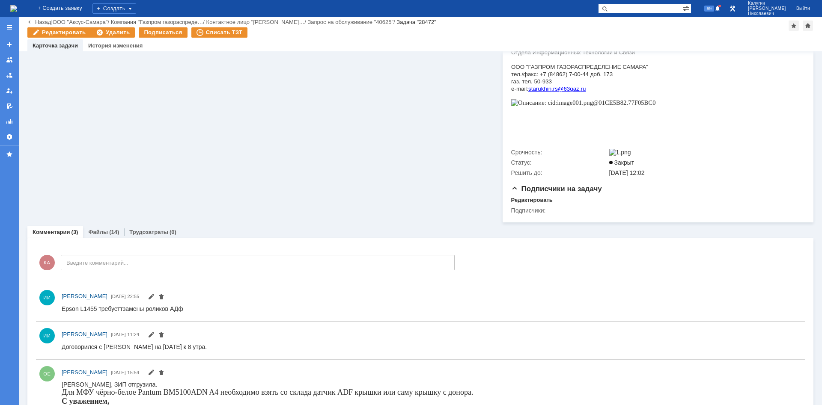
scroll to position [431, 0]
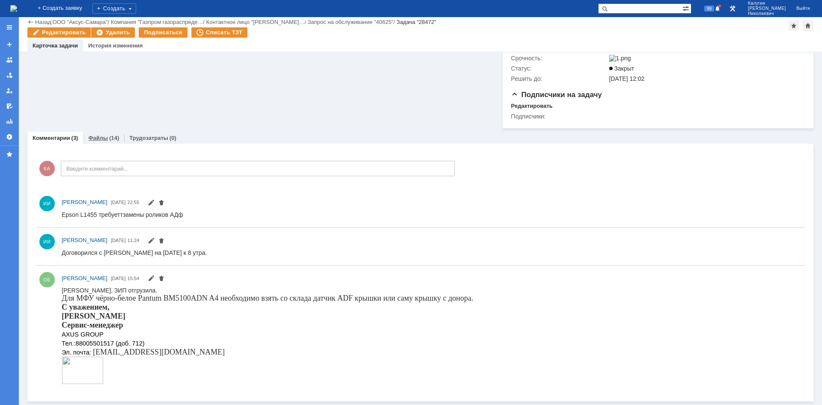
click at [102, 140] on link "Файлы" at bounding box center [98, 138] width 20 height 6
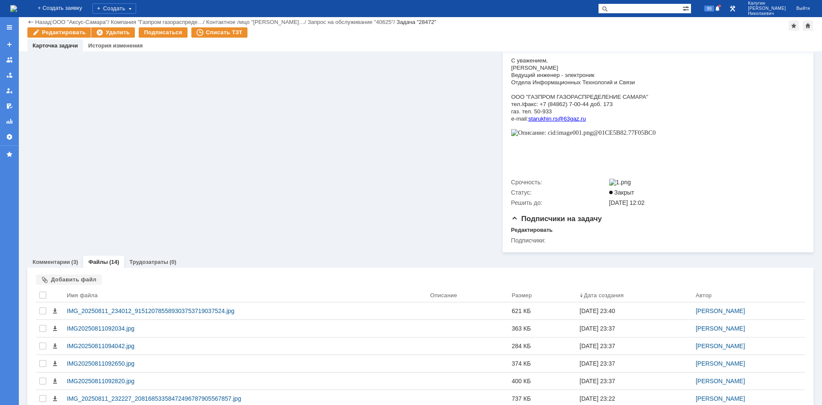
scroll to position [437, 0]
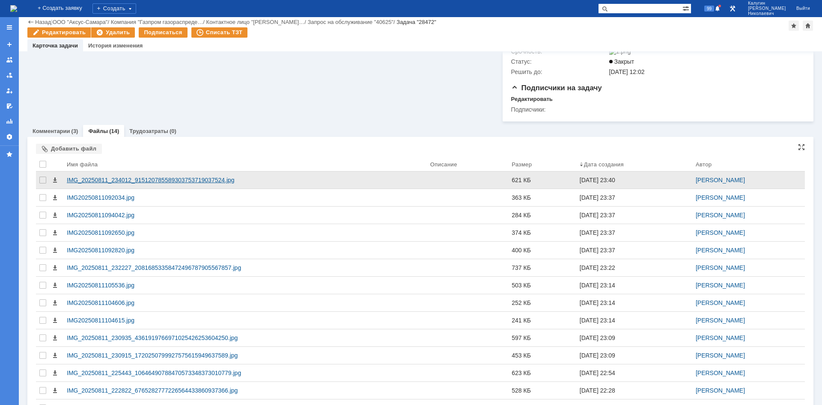
click at [157, 179] on div "IMG_20250811_234012_915120785589303753719037524.jpg" at bounding box center [245, 180] width 364 height 17
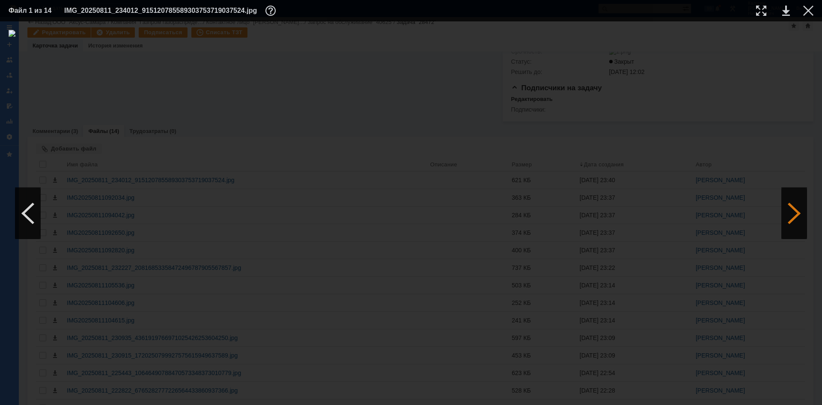
click at [794, 214] on div at bounding box center [794, 213] width 26 height 51
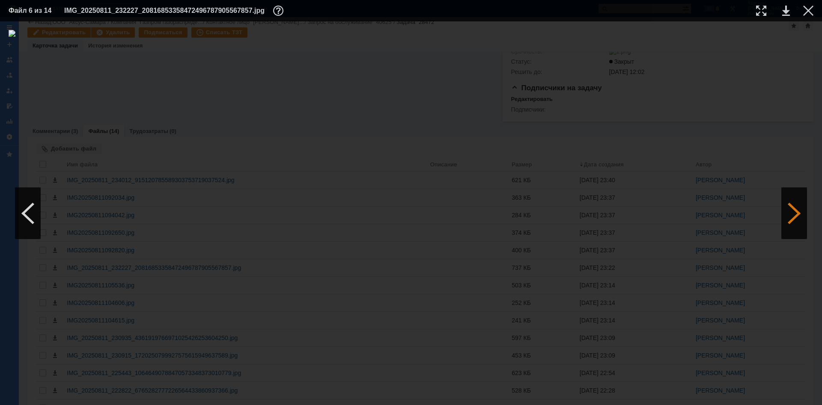
click at [794, 214] on div at bounding box center [794, 213] width 26 height 51
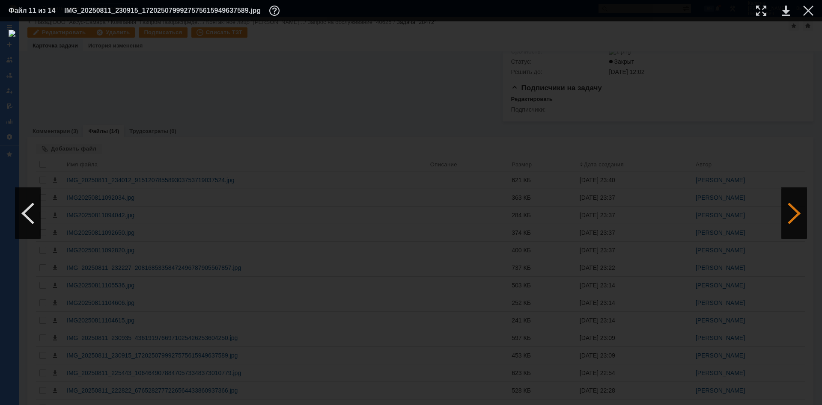
click at [794, 214] on div at bounding box center [794, 213] width 26 height 51
click at [807, 10] on div at bounding box center [808, 11] width 10 height 10
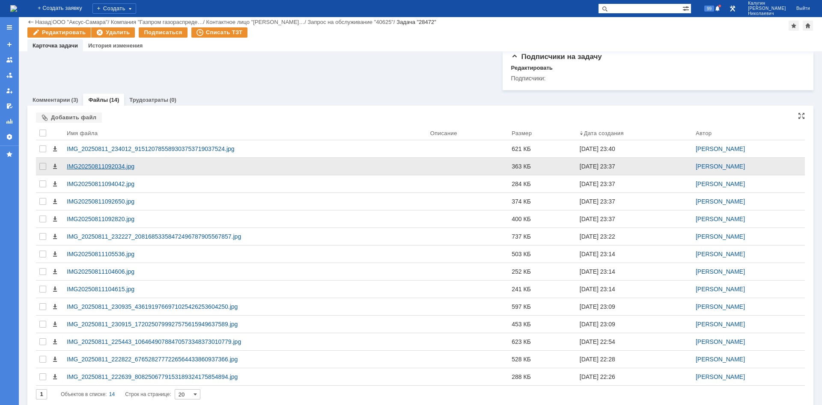
scroll to position [476, 0]
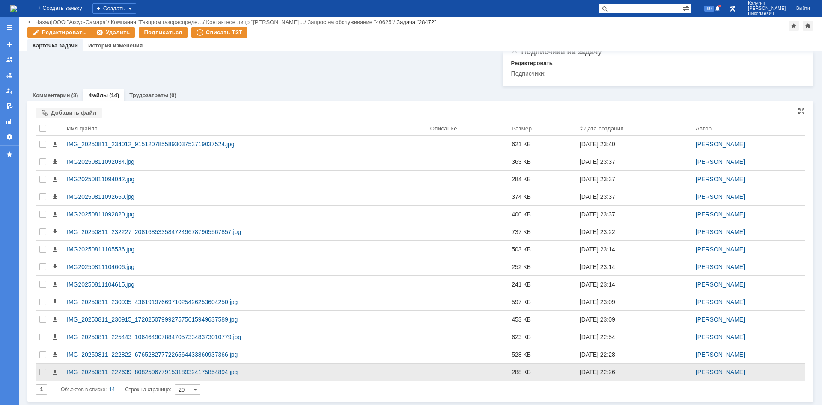
click at [126, 368] on div "IMG_20250811_222639_8082506779153189324175854894.jpg" at bounding box center [245, 372] width 364 height 17
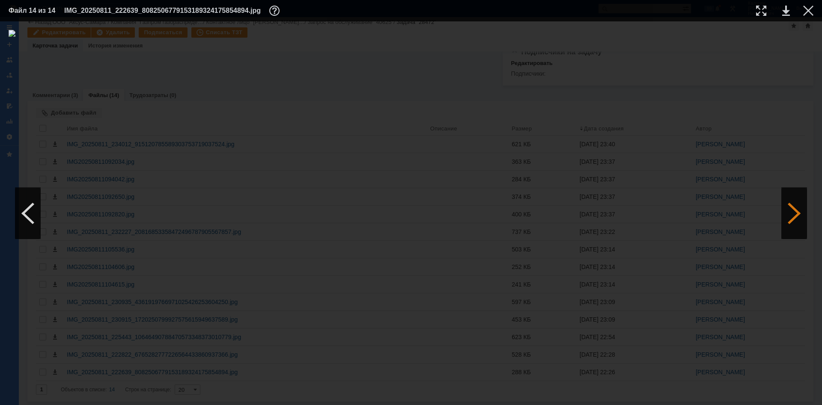
click at [791, 215] on div at bounding box center [794, 213] width 26 height 51
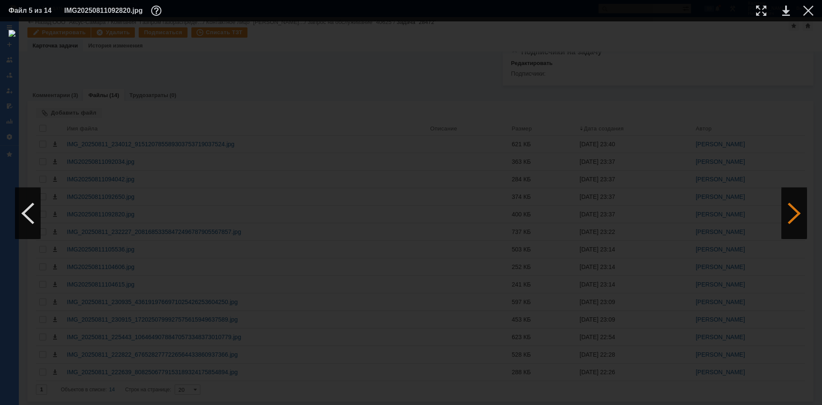
click at [791, 215] on div at bounding box center [794, 213] width 26 height 51
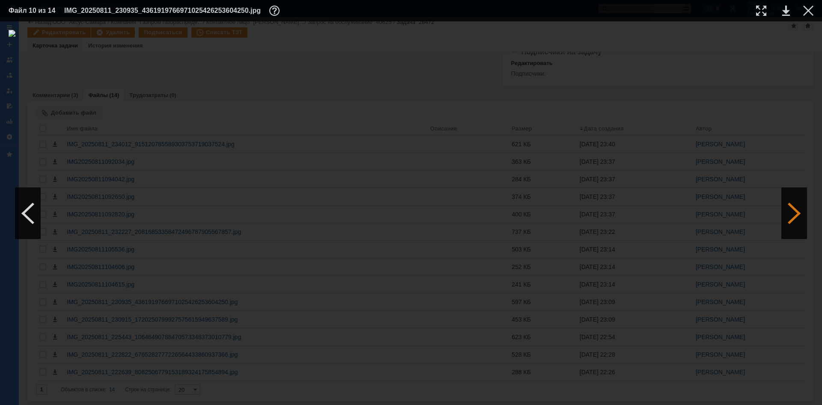
click at [791, 215] on div at bounding box center [794, 213] width 26 height 51
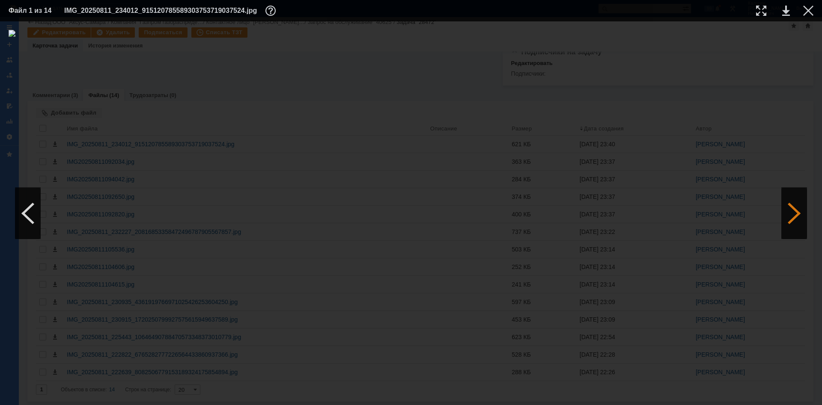
click at [791, 215] on div at bounding box center [794, 213] width 26 height 51
click at [810, 12] on div at bounding box center [808, 11] width 10 height 10
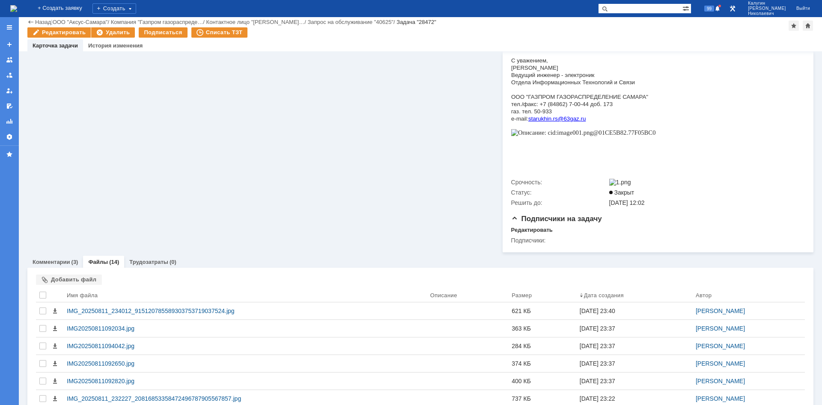
scroll to position [437, 0]
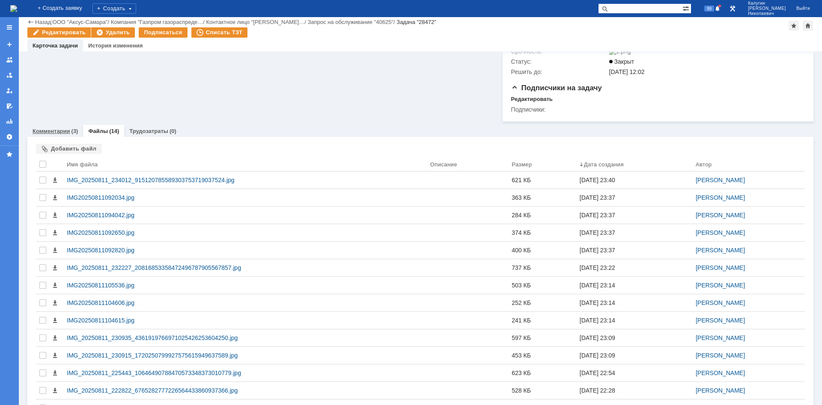
click at [47, 134] on link "Комментарии" at bounding box center [52, 131] width 38 height 6
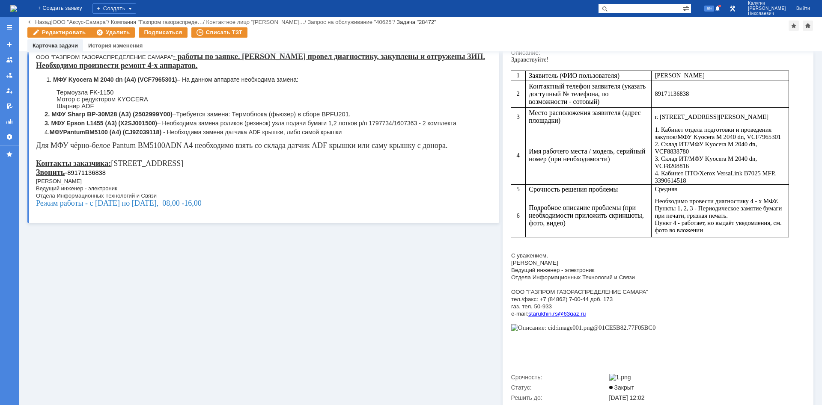
scroll to position [110, 0]
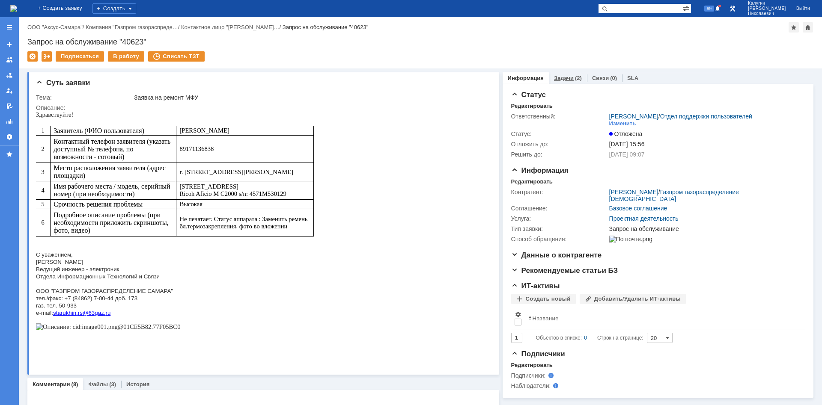
click at [560, 75] on link "Задачи" at bounding box center [564, 78] width 20 height 6
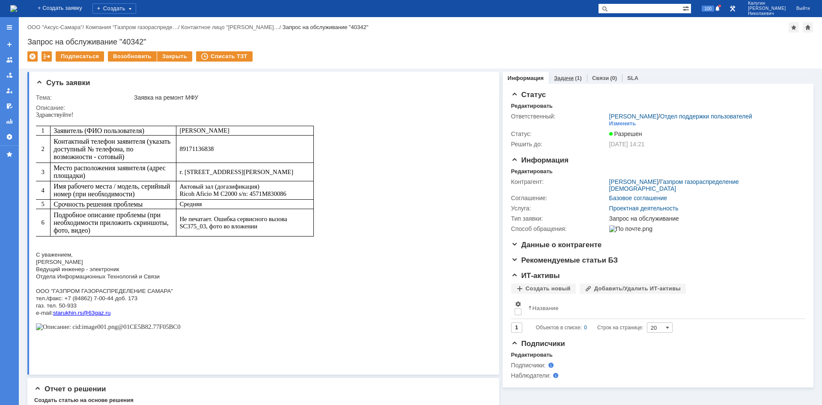
click at [564, 75] on link "Задачи" at bounding box center [564, 78] width 20 height 6
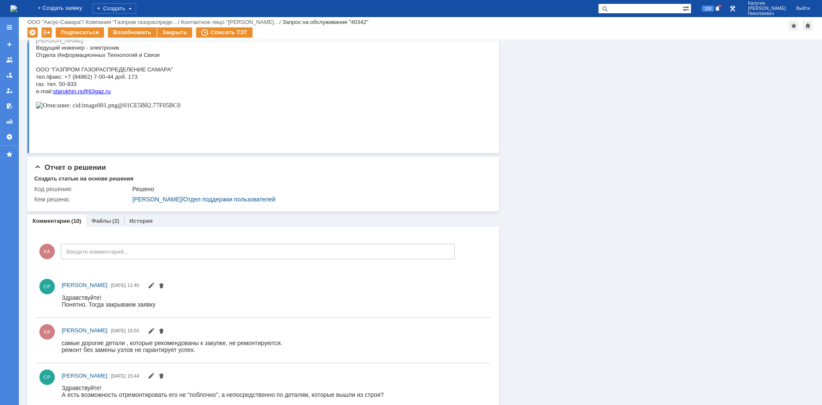
scroll to position [218, 0]
